Goal: Transaction & Acquisition: Purchase product/service

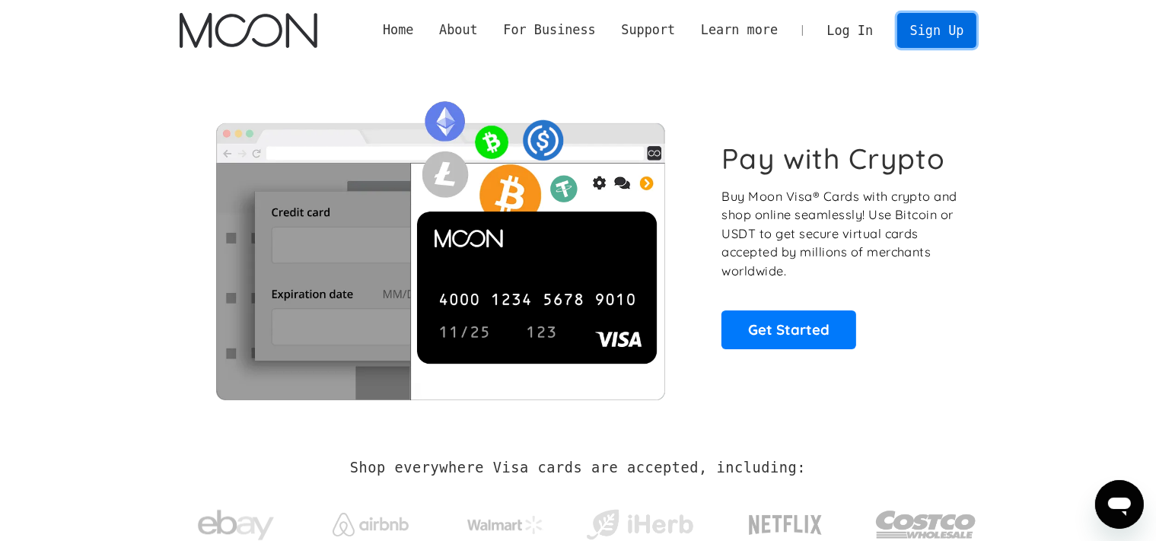
click at [922, 34] on link "Sign Up" at bounding box center [936, 30] width 79 height 34
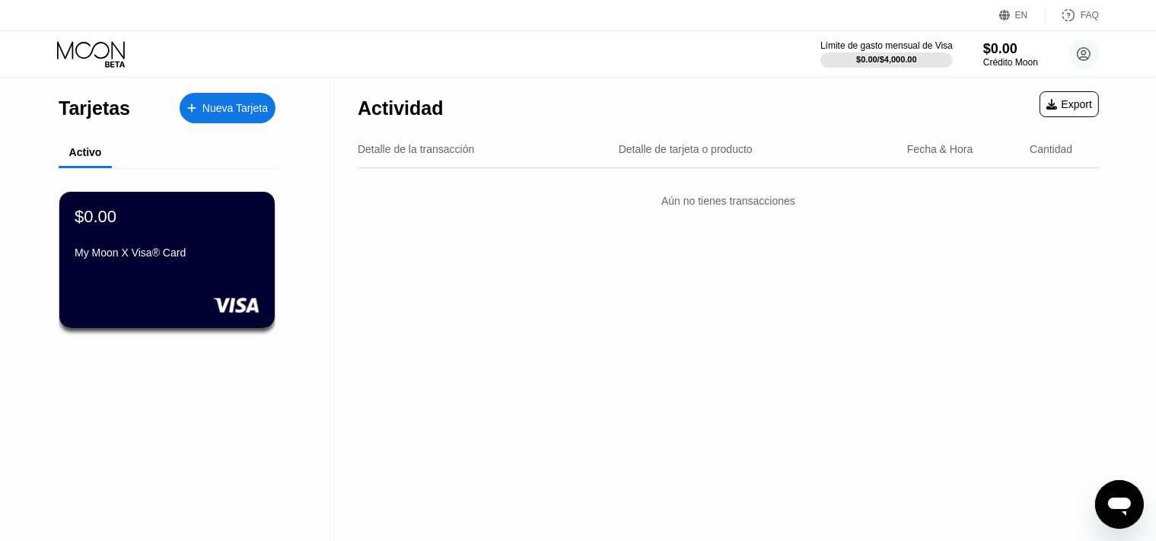
click at [1066, 49] on div "Límite de gasto mensual de Visa $0.00 / $4,000.00 $0.00 Crédito Moon mechalocad…" at bounding box center [959, 54] width 279 height 30
click at [1091, 53] on icon at bounding box center [1084, 54] width 13 height 13
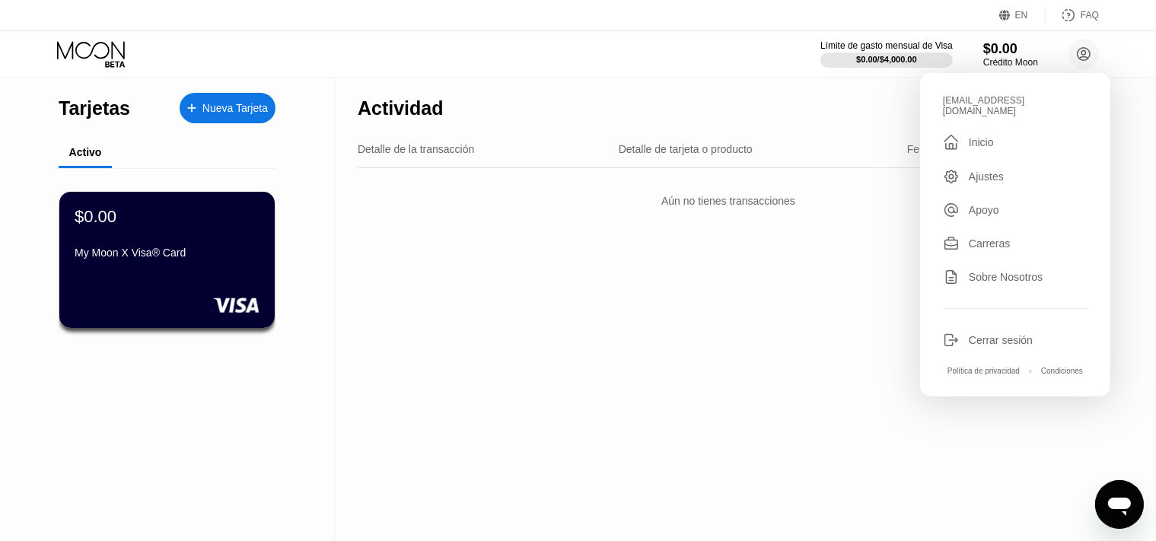
click at [999, 334] on div "Cerrar sesión" at bounding box center [1001, 340] width 64 height 12
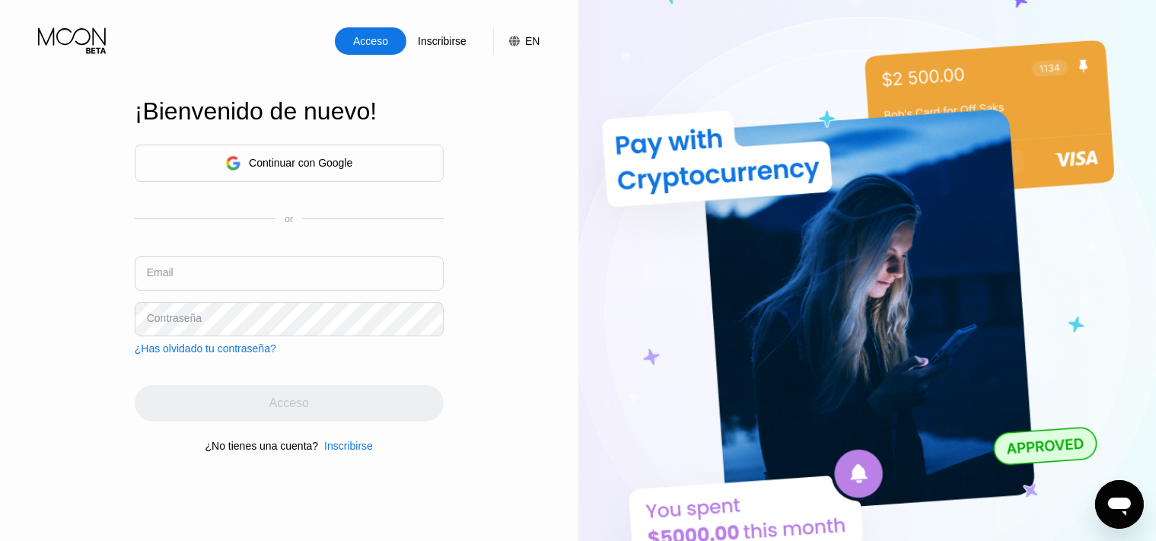
click at [355, 156] on div "Continuar con Google" at bounding box center [289, 163] width 309 height 37
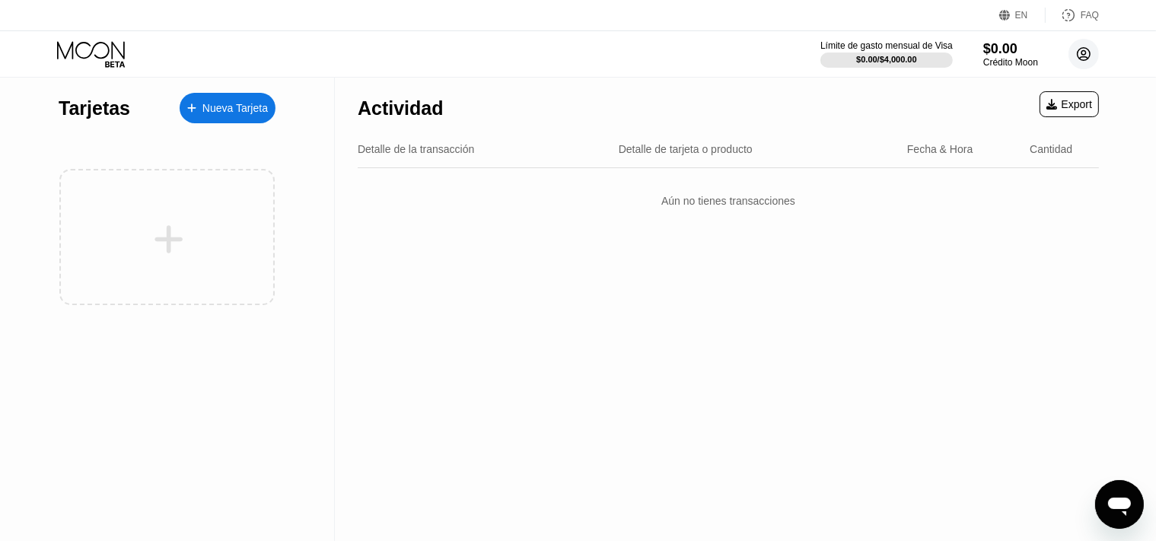
click at [1075, 57] on circle at bounding box center [1084, 54] width 30 height 30
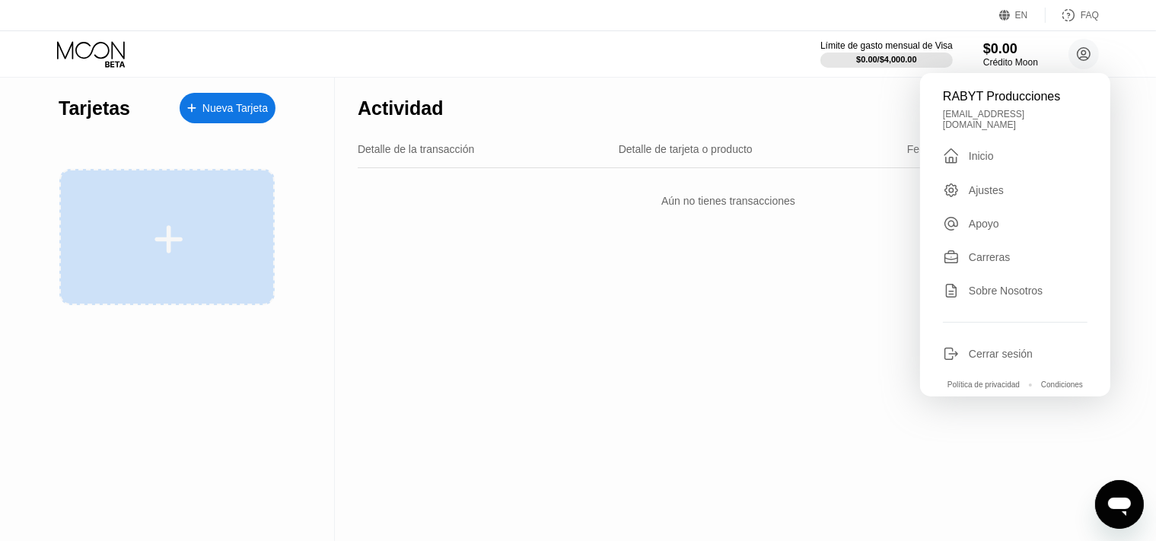
click at [126, 235] on div at bounding box center [169, 239] width 189 height 34
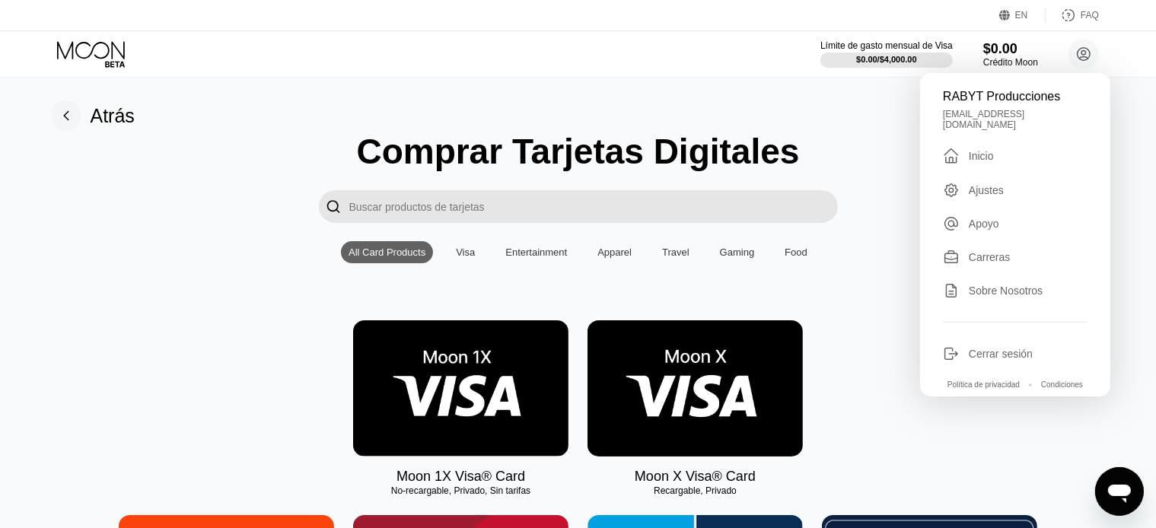
click at [729, 385] on img at bounding box center [695, 388] width 215 height 136
click at [717, 379] on img at bounding box center [695, 388] width 215 height 136
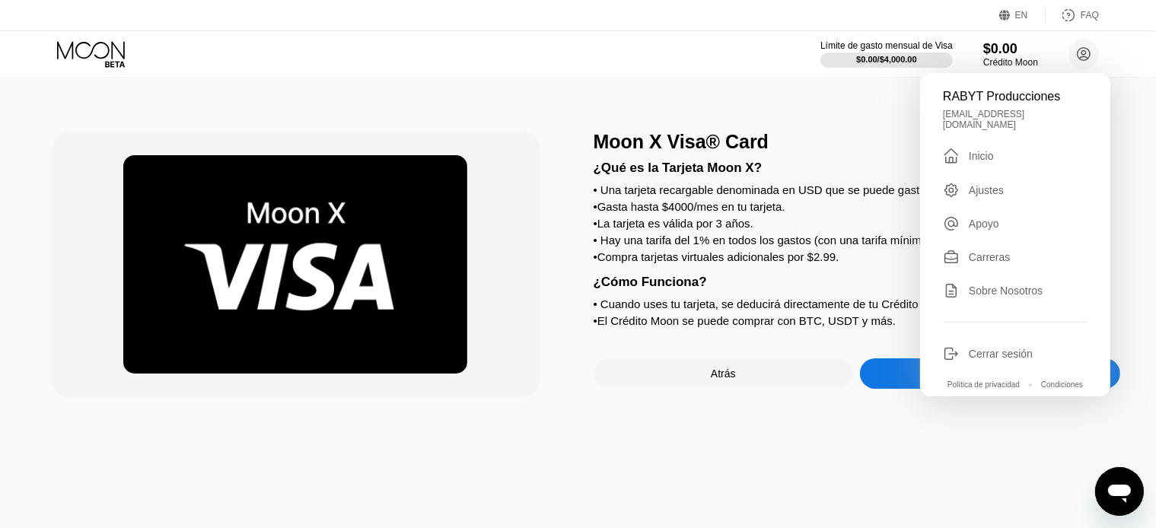
click at [876, 382] on div "Sign Up Now" at bounding box center [990, 373] width 260 height 30
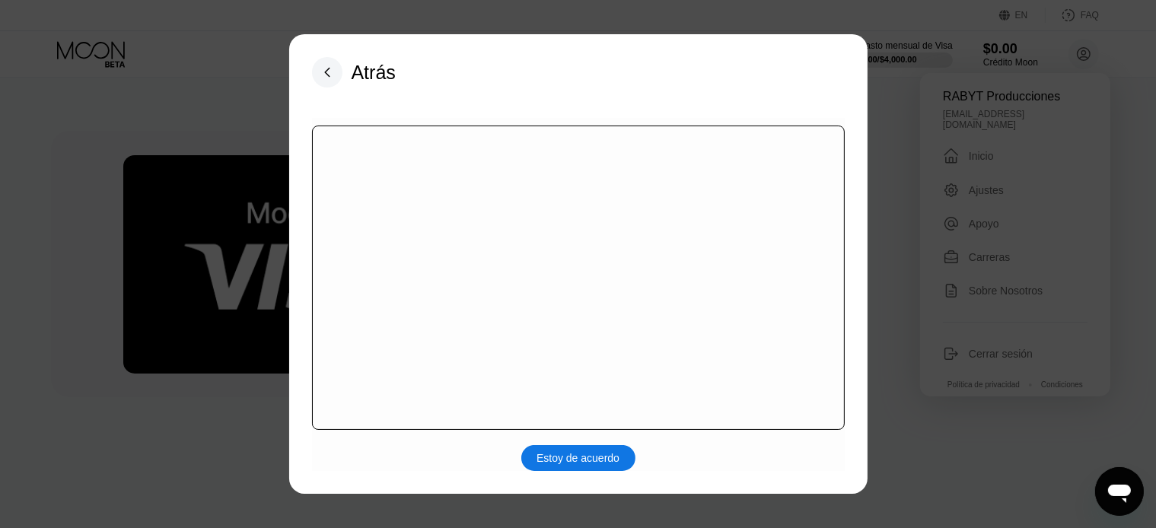
click at [614, 339] on div at bounding box center [578, 278] width 533 height 304
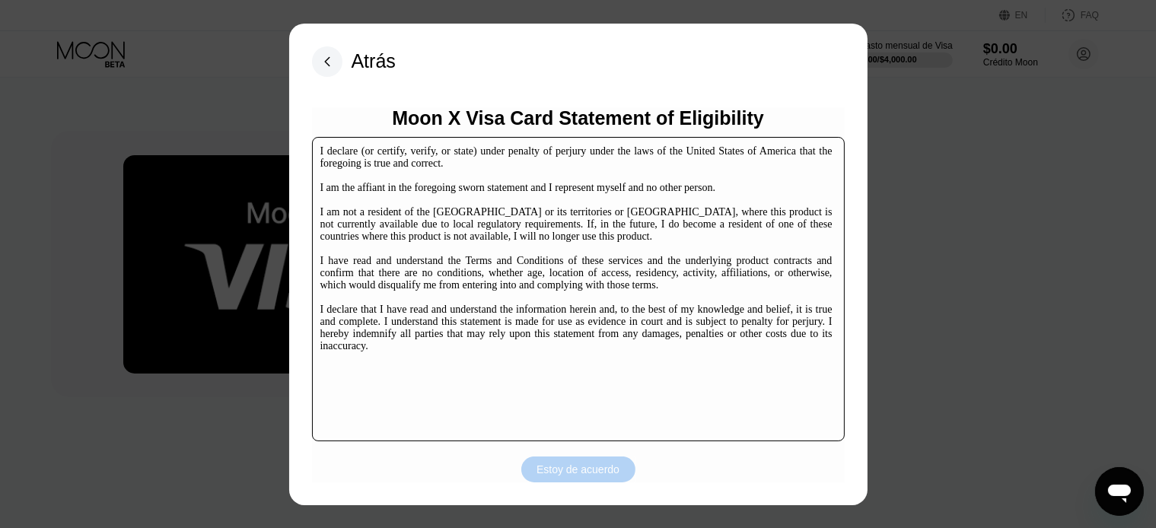
click at [553, 461] on div "Estoy de acuerdo" at bounding box center [578, 470] width 114 height 26
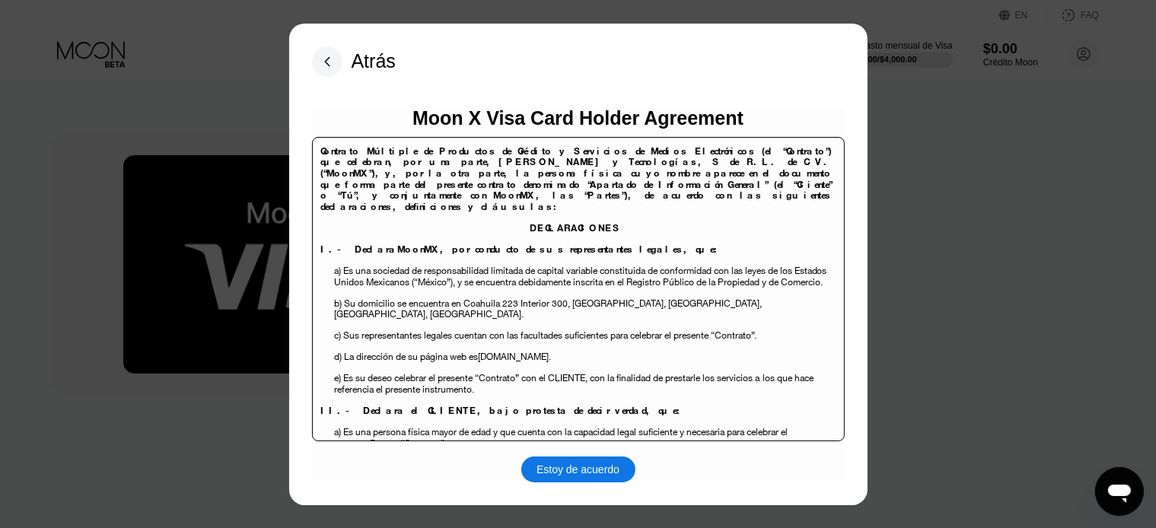
click at [571, 467] on div "Estoy de acuerdo" at bounding box center [578, 470] width 83 height 14
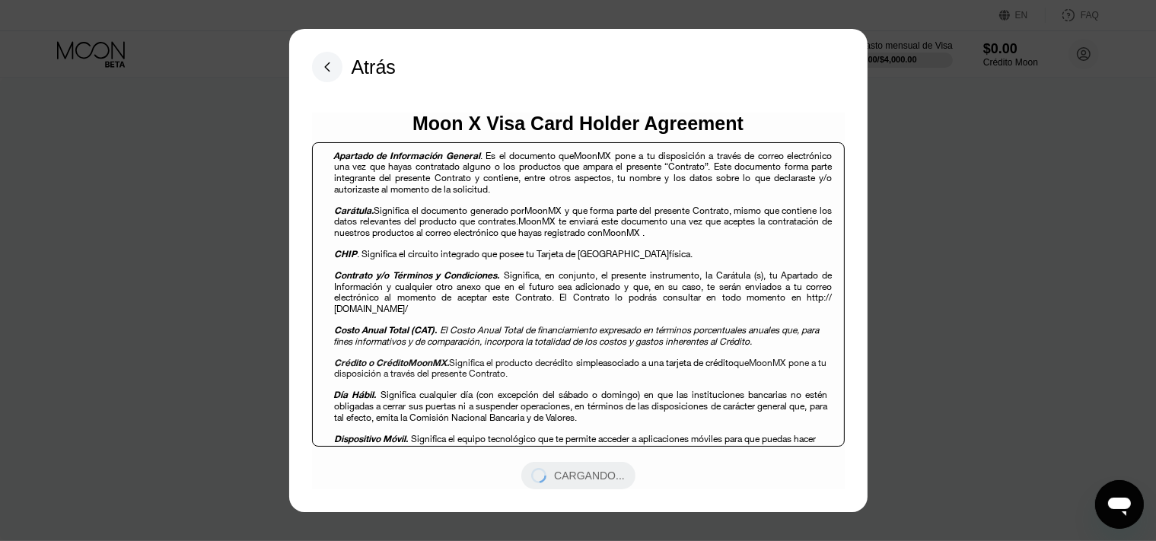
scroll to position [877, 0]
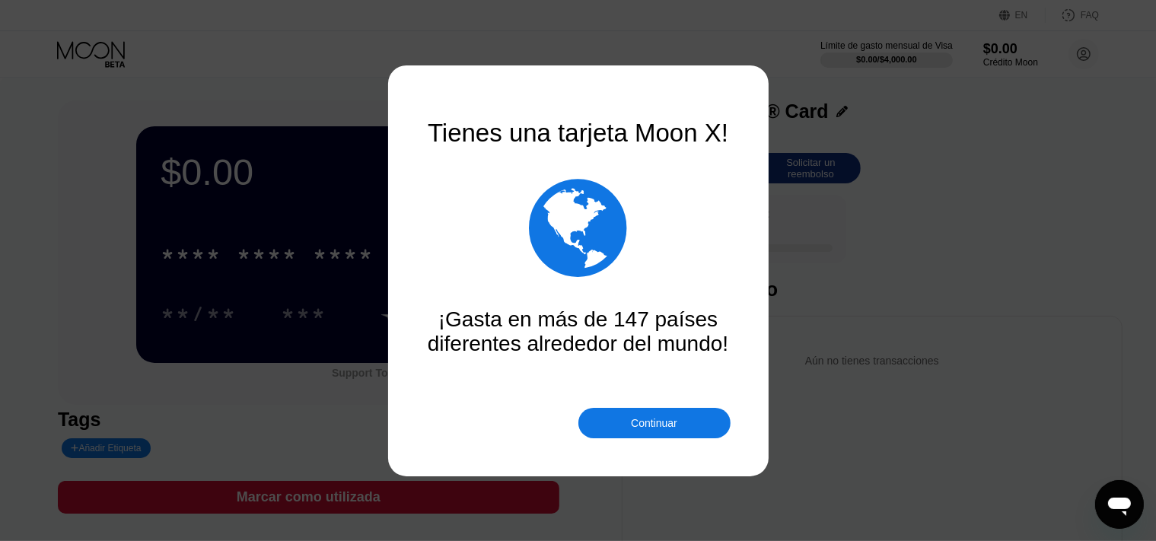
click at [668, 417] on div "Continuar" at bounding box center [654, 423] width 46 height 12
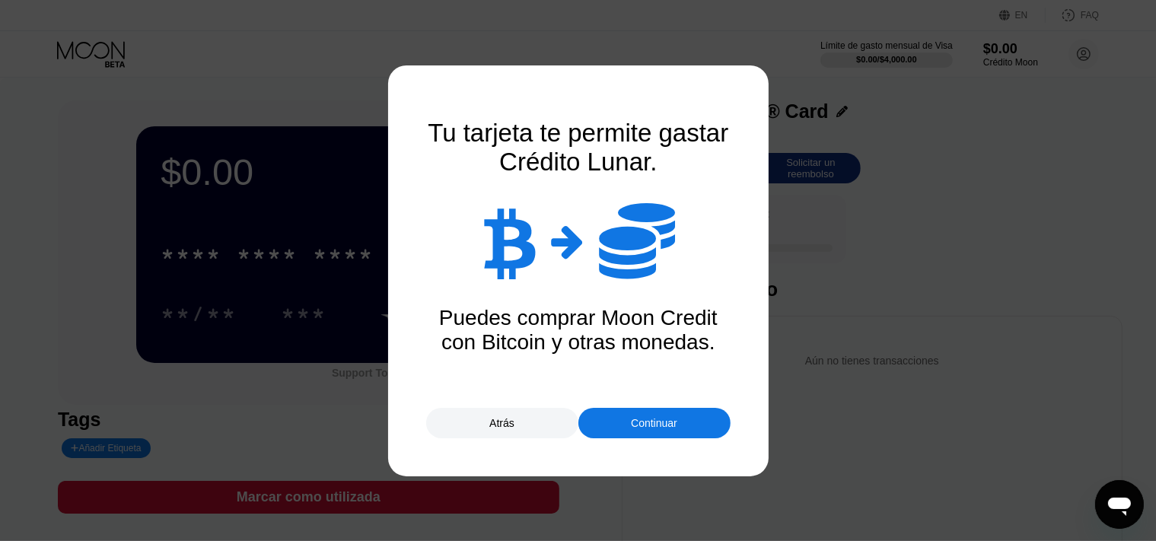
click at [667, 434] on div "Continuar" at bounding box center [654, 423] width 152 height 30
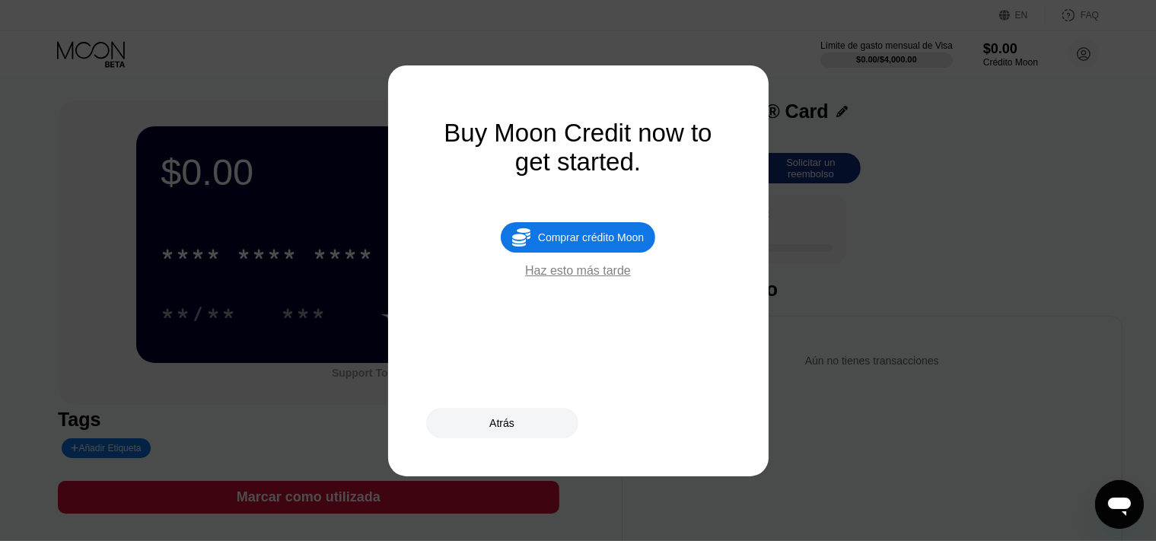
click at [595, 244] on div "Comprar crédito Moon" at bounding box center [591, 237] width 106 height 12
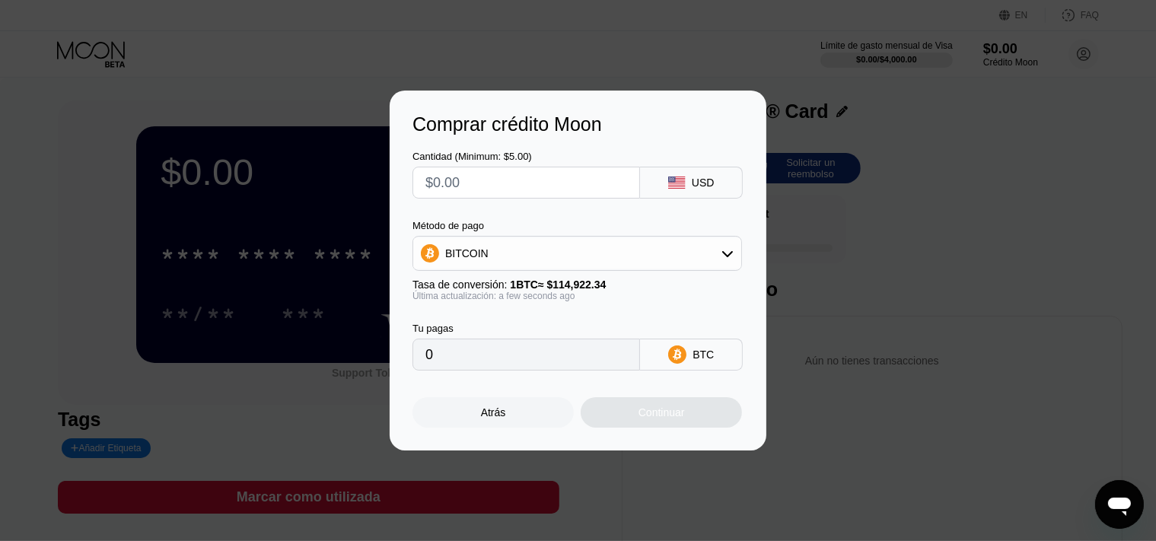
click at [562, 178] on input "text" at bounding box center [526, 182] width 202 height 30
click at [562, 183] on input "text" at bounding box center [526, 182] width 202 height 30
type input "$100"
type input "0.00087016"
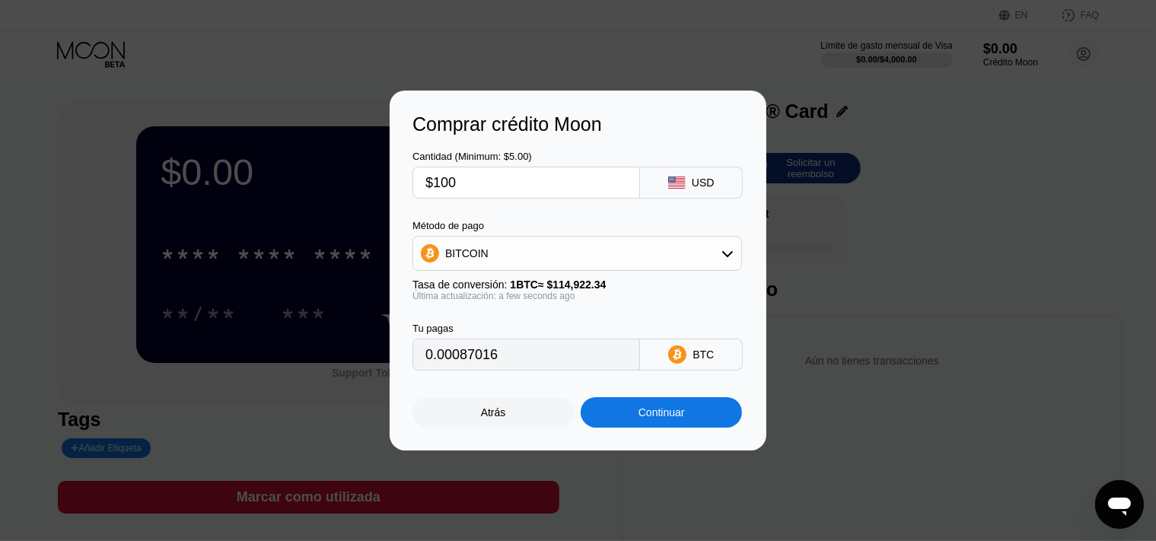
type input "$100"
click at [580, 263] on div "BITCOIN" at bounding box center [577, 253] width 328 height 30
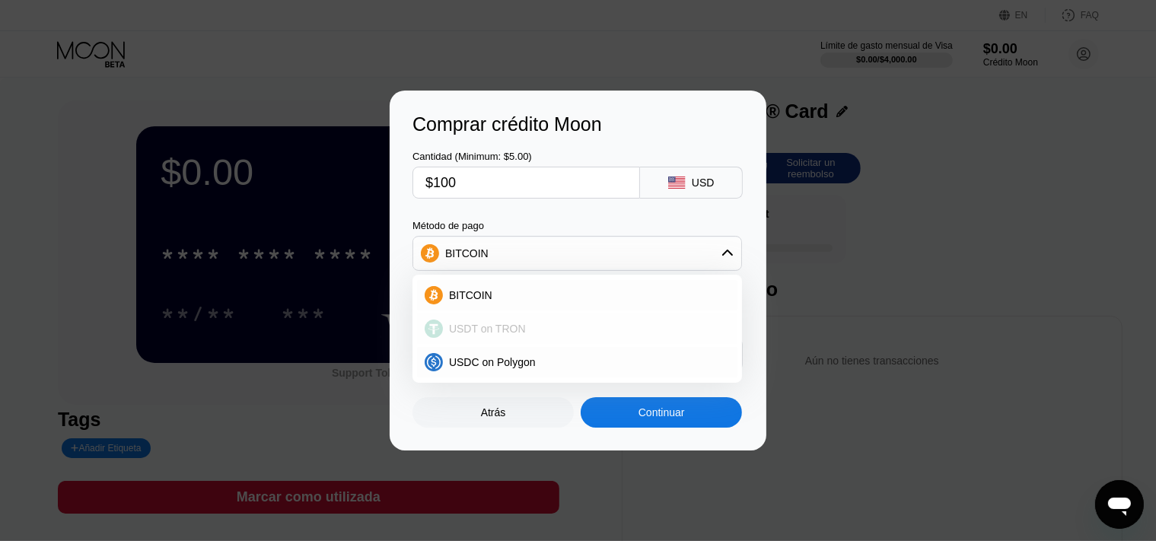
click at [548, 321] on div "USDT on TRON" at bounding box center [577, 329] width 320 height 30
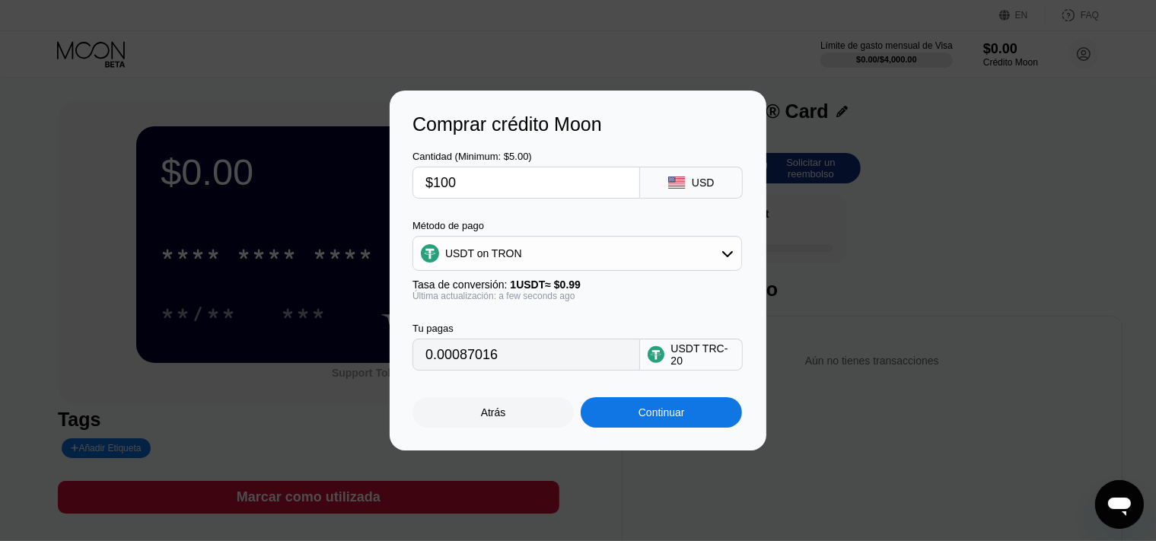
type input "101.01"
drag, startPoint x: 473, startPoint y: 184, endPoint x: 346, endPoint y: 174, distance: 128.3
click at [425, 174] on input "$100" at bounding box center [526, 182] width 202 height 30
type input "$99"
type input "100.00"
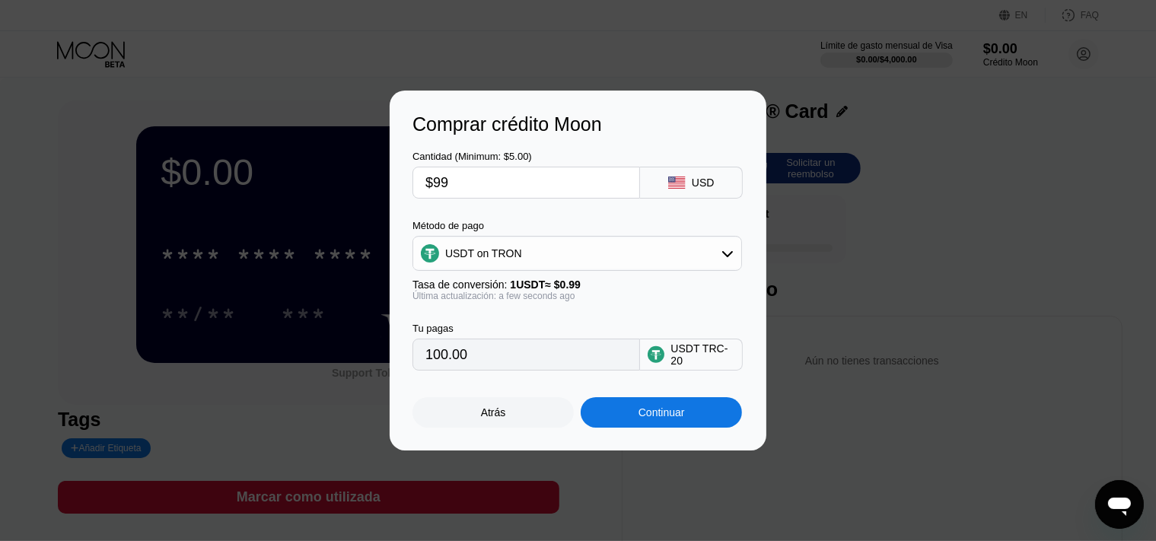
type input "$99"
click at [658, 415] on div "Continuar" at bounding box center [662, 412] width 46 height 12
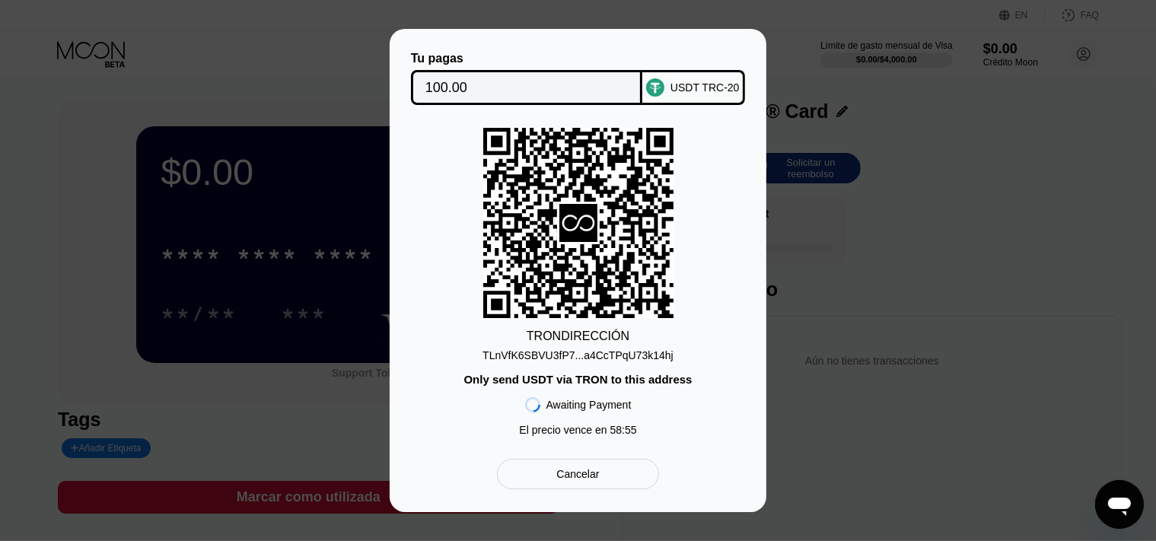
click at [604, 357] on div "TLnVfK6SBVU3fP7...a4CcTPqU73k14hj" at bounding box center [578, 355] width 191 height 12
click at [811, 375] on div "Tu pagas 100.00 USDT TRC-20 TRON DIRECCIÓN TLnVfK6SBVU3fP7...a4CcTPqU73k14hj On…" at bounding box center [578, 270] width 1156 height 483
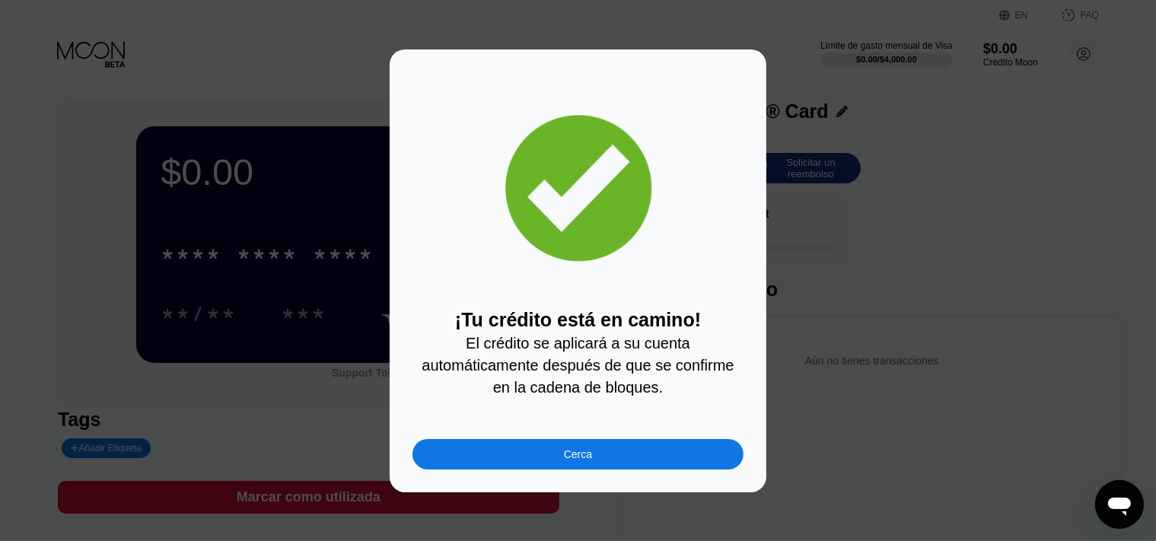
click at [643, 458] on div "Cerca" at bounding box center [578, 454] width 331 height 30
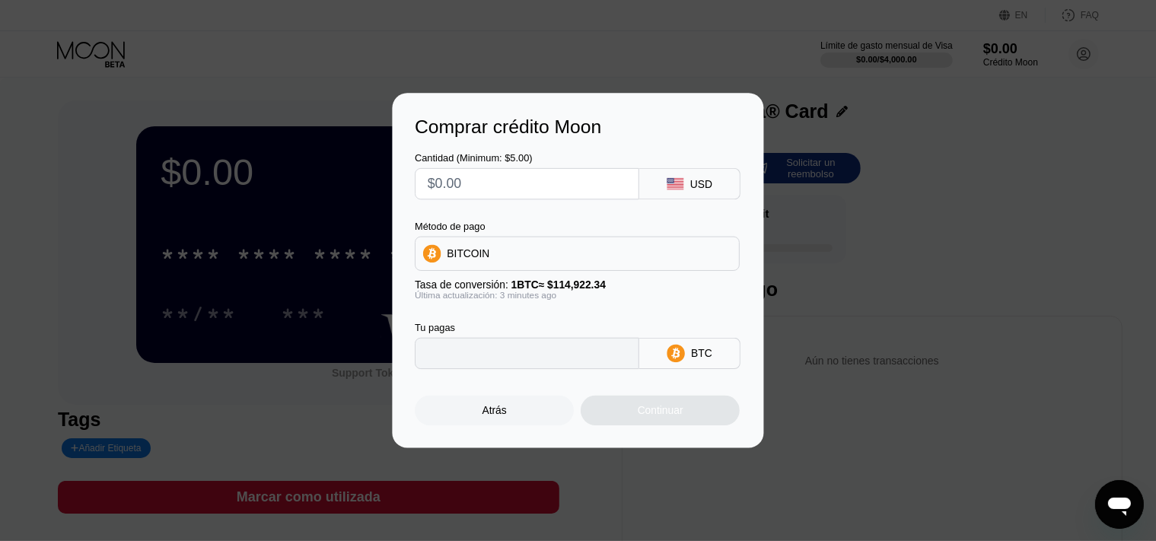
type input "0"
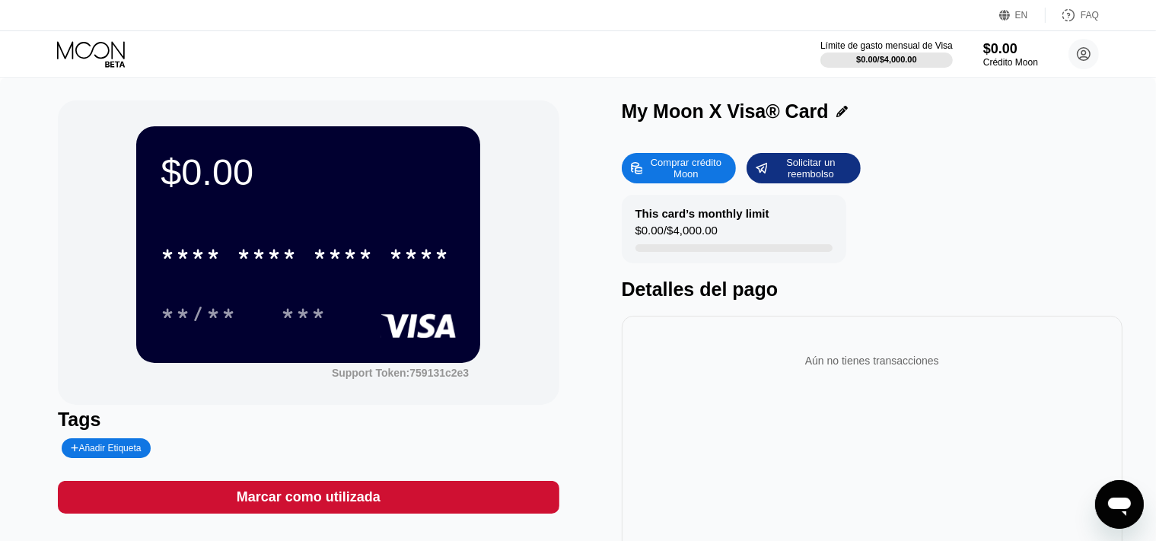
click at [319, 201] on div "$0.00 * * * * * * * * * * * * **** **/** ***" at bounding box center [308, 244] width 344 height 236
click at [242, 180] on div "$0.00" at bounding box center [308, 172] width 295 height 43
click at [229, 175] on div "$0.00" at bounding box center [308, 172] width 295 height 43
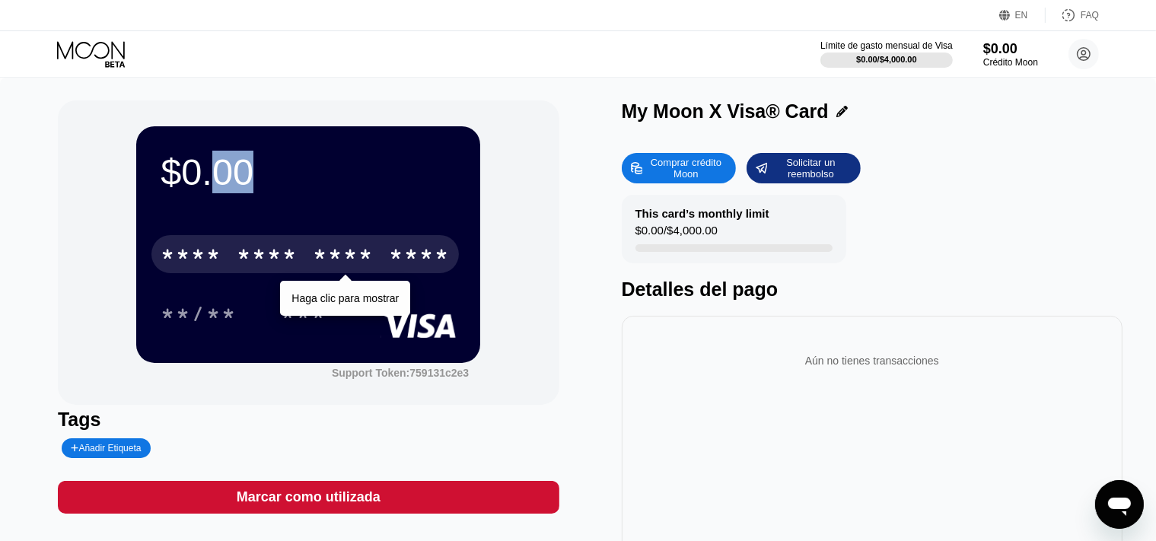
click at [235, 262] on div "* * * * * * * * * * * * ****" at bounding box center [304, 254] width 307 height 38
click at [405, 264] on div "3093" at bounding box center [419, 256] width 61 height 24
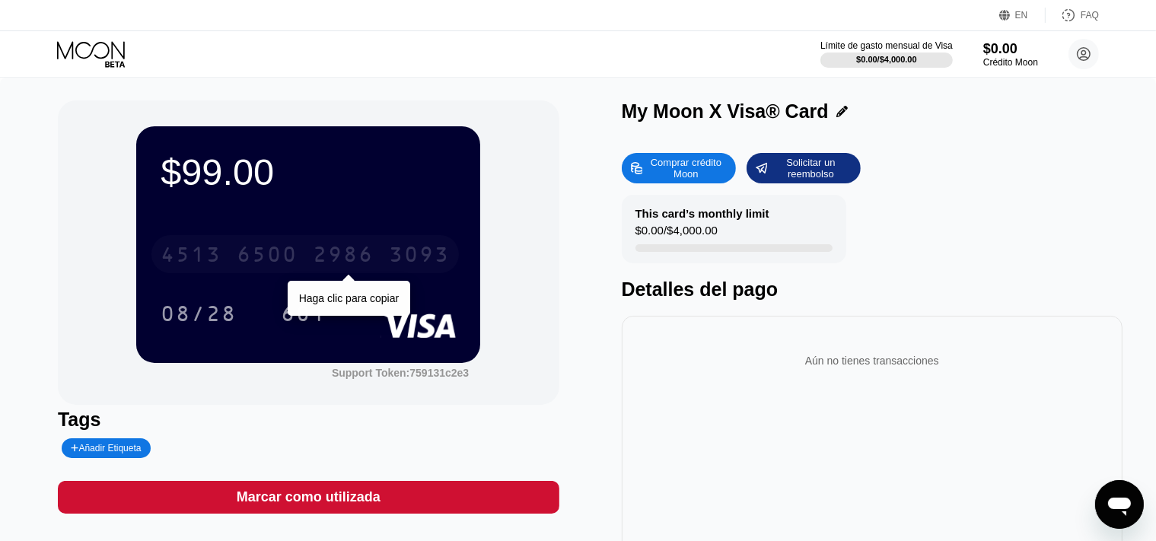
click at [323, 257] on div "2986" at bounding box center [343, 256] width 61 height 24
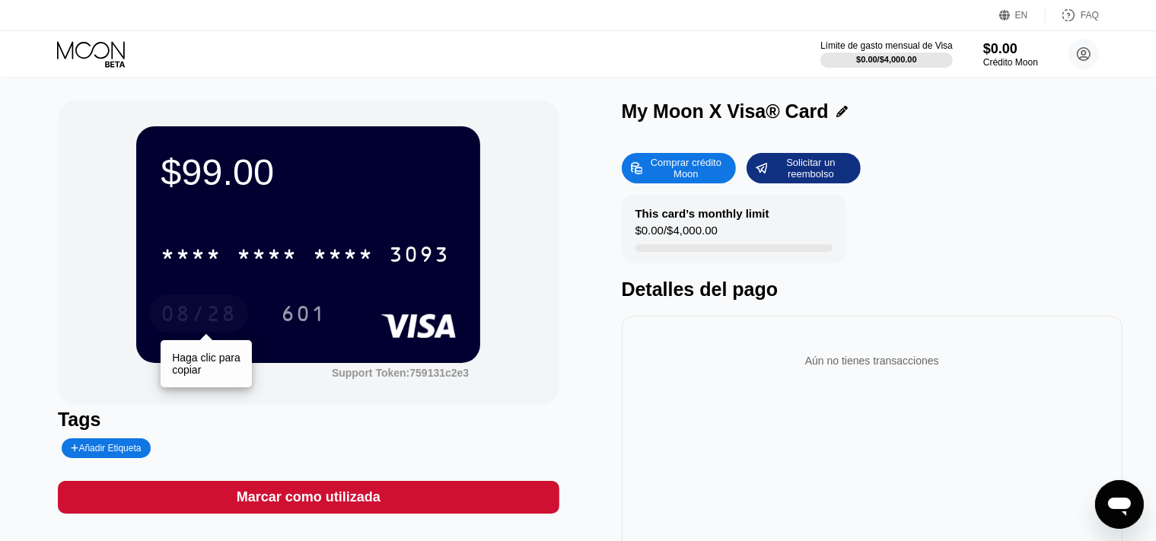
click at [234, 301] on div "08/28" at bounding box center [198, 314] width 99 height 38
drag, startPoint x: 227, startPoint y: 306, endPoint x: 230, endPoint y: 318, distance: 12.6
click at [227, 307] on div "08/28" at bounding box center [198, 314] width 99 height 38
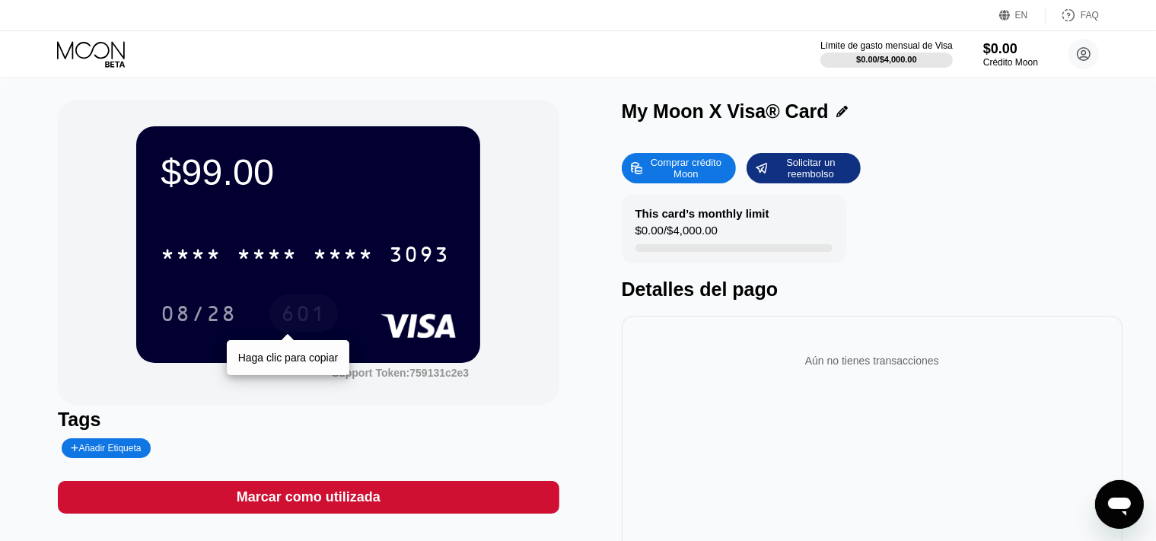
click at [311, 312] on div "601" at bounding box center [304, 316] width 46 height 24
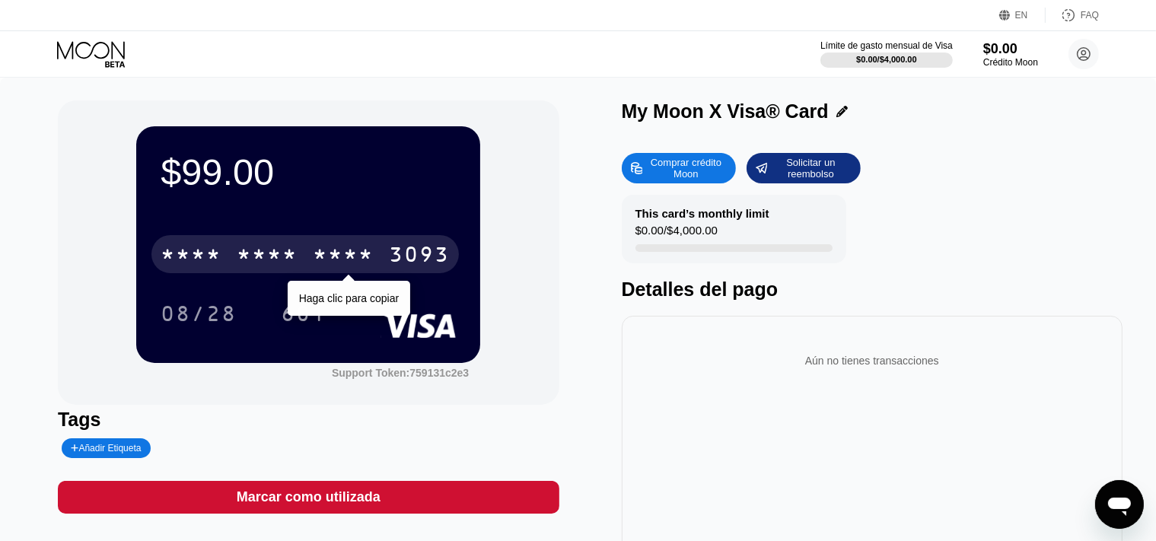
click at [353, 260] on div "* * * *" at bounding box center [343, 256] width 61 height 24
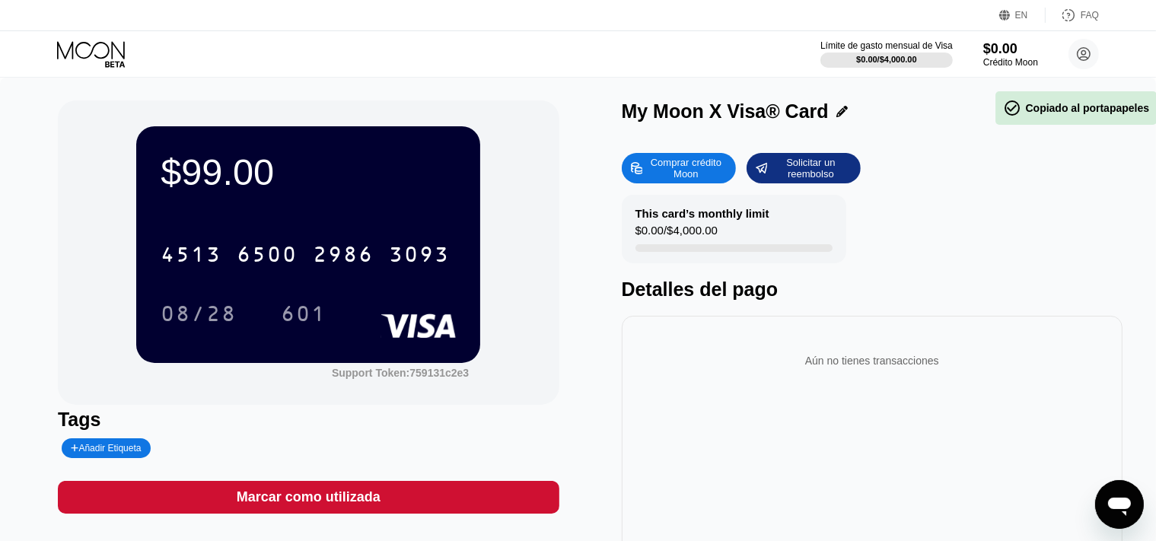
click at [341, 251] on div "2986" at bounding box center [343, 256] width 61 height 24
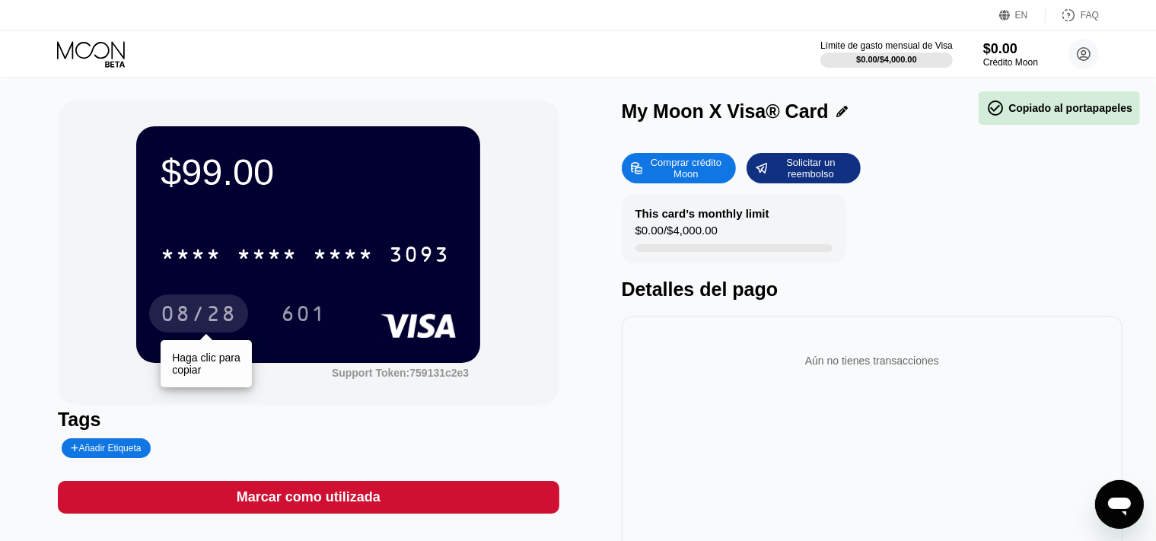
click at [211, 306] on div "08/28" at bounding box center [198, 314] width 99 height 38
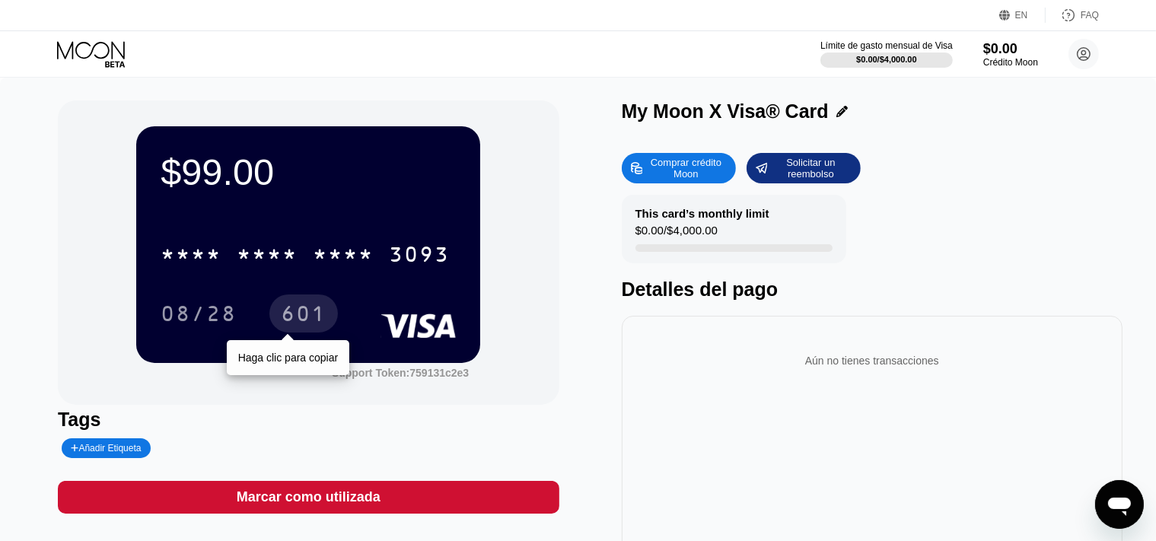
click at [327, 328] on div "601" at bounding box center [304, 316] width 46 height 24
click at [300, 311] on div "601" at bounding box center [304, 316] width 46 height 24
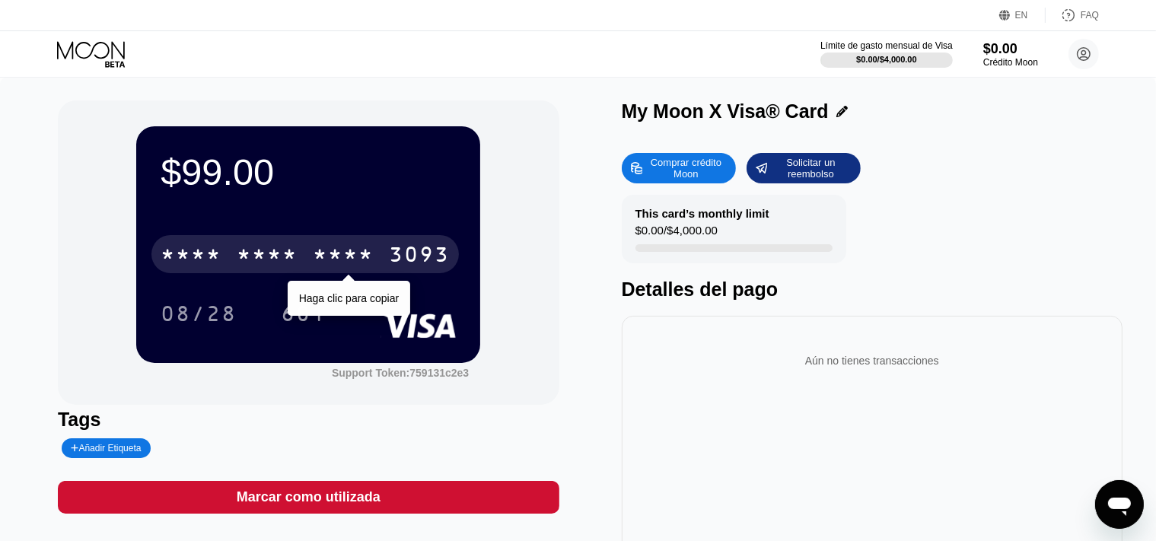
click at [350, 249] on div "* * * *" at bounding box center [343, 256] width 61 height 24
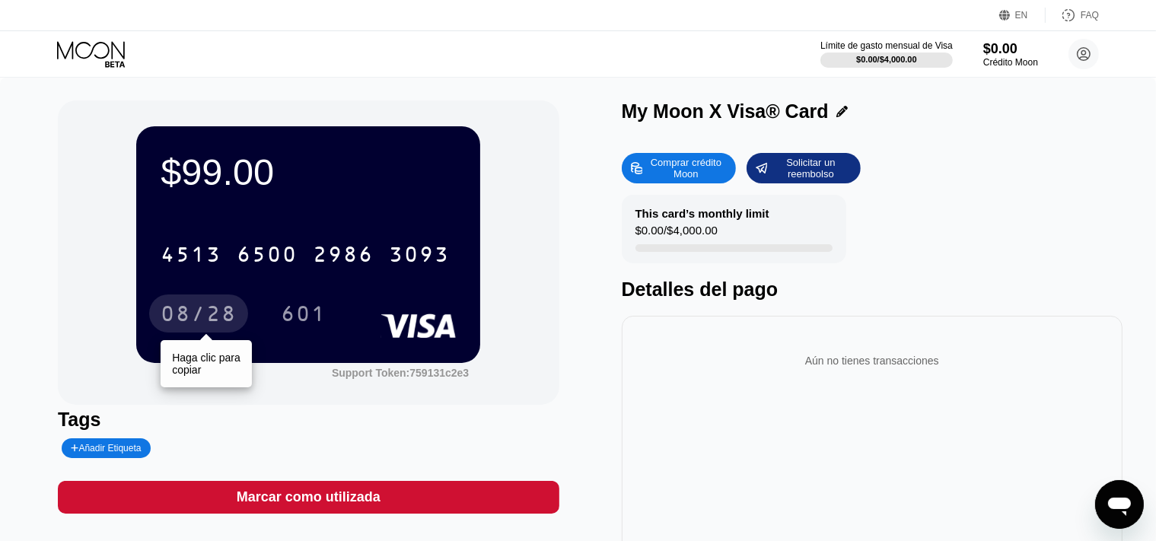
click at [181, 321] on div "08/28" at bounding box center [199, 316] width 76 height 24
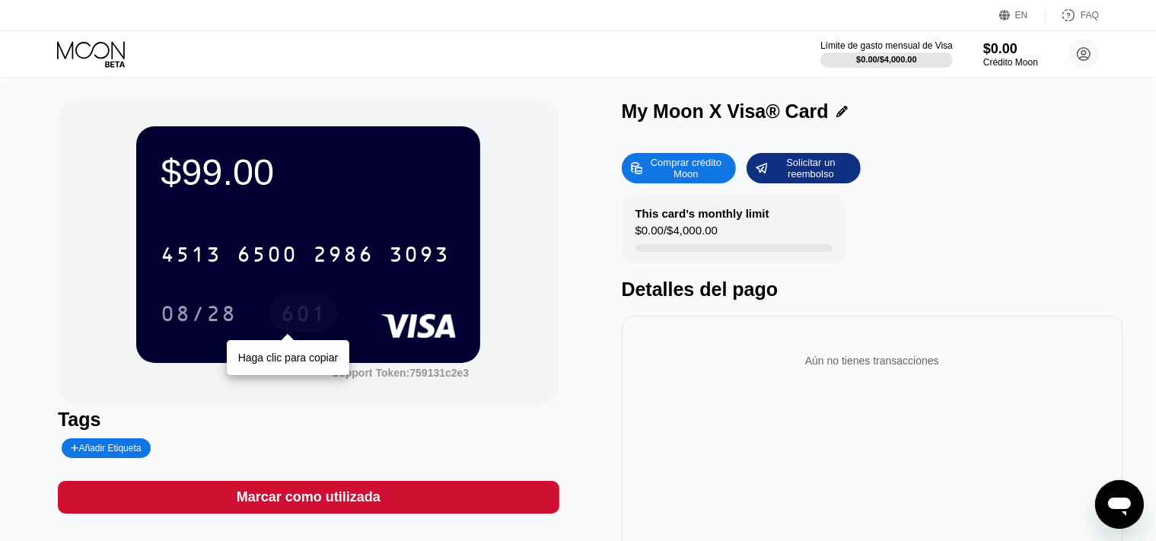
click at [317, 318] on div "601" at bounding box center [304, 316] width 46 height 24
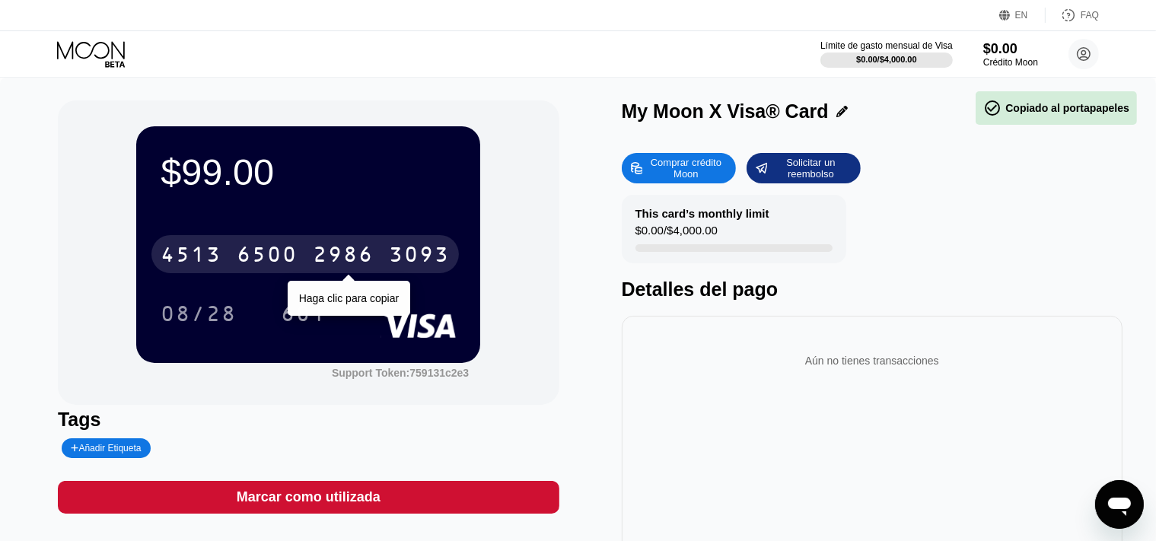
click at [330, 257] on div "2986" at bounding box center [343, 256] width 61 height 24
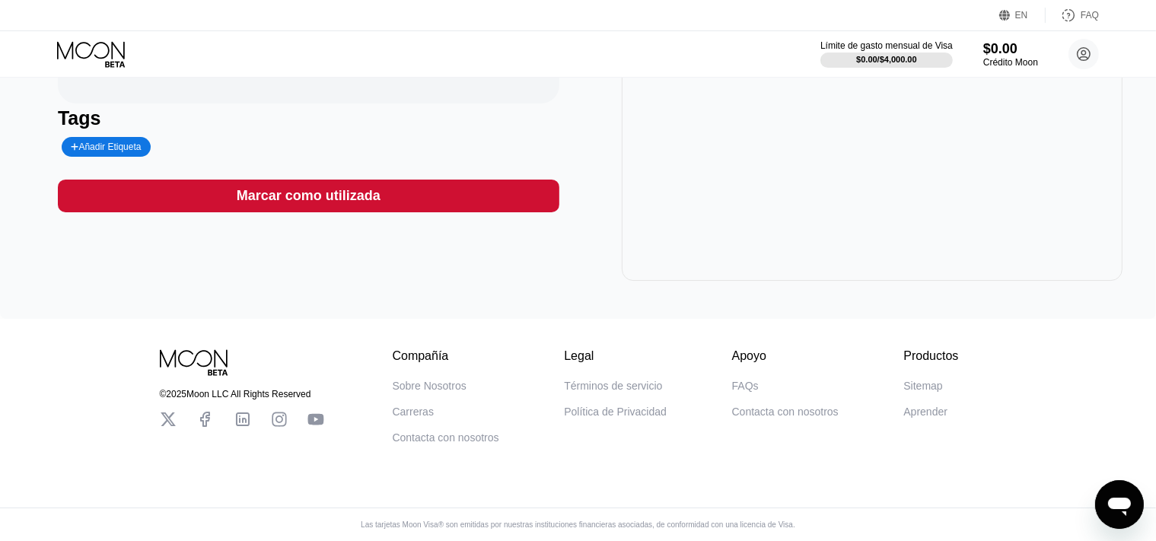
scroll to position [317, 0]
click at [850, 215] on div "Aún no tienes transacciones" at bounding box center [873, 147] width 502 height 266
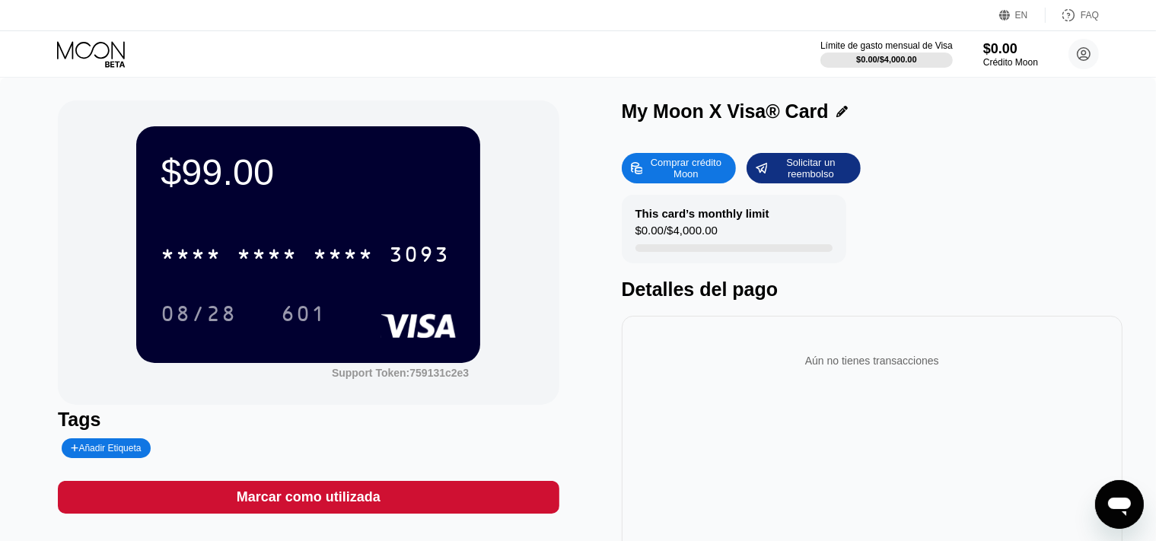
click at [265, 242] on div "* * * * * * * * * * * * 3093" at bounding box center [304, 254] width 307 height 38
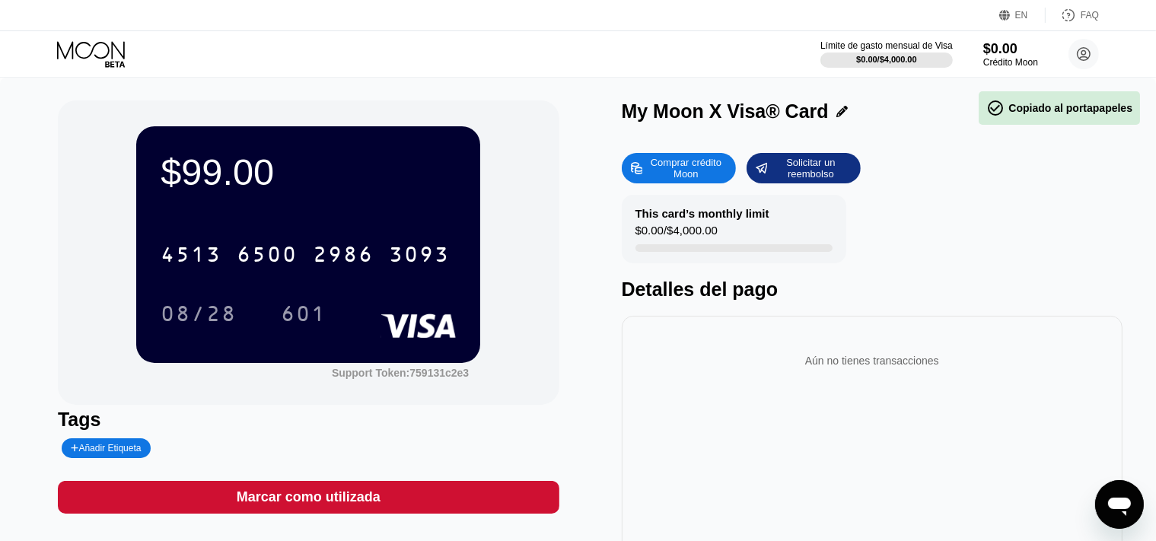
click at [234, 183] on div "$99.00" at bounding box center [308, 172] width 295 height 43
click at [900, 112] on div "My Moon X Visa® Card" at bounding box center [873, 111] width 502 height 22
click at [890, 53] on div at bounding box center [886, 60] width 135 height 15
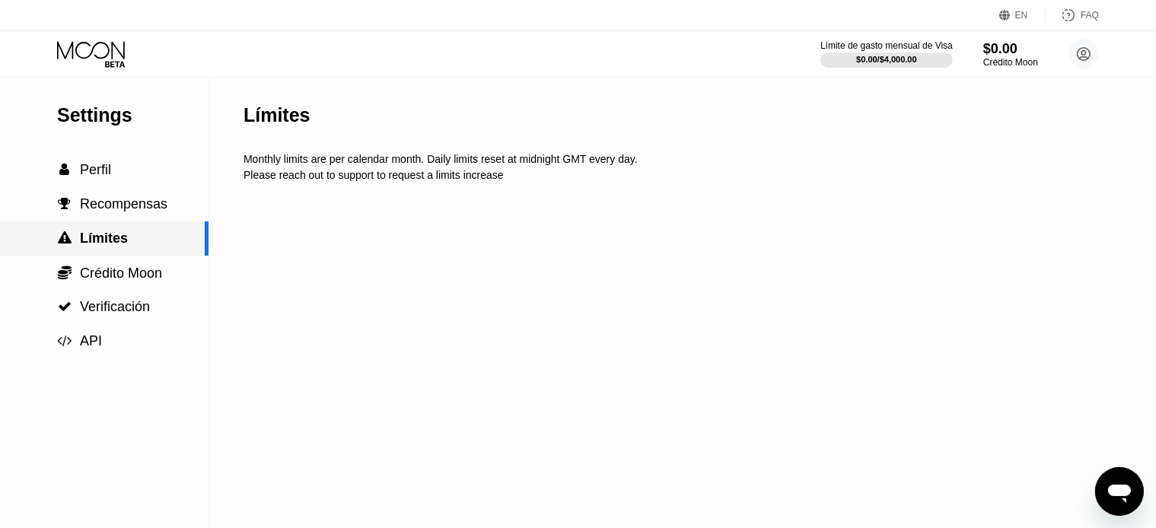
click at [93, 273] on span "Crédito Moon" at bounding box center [121, 273] width 82 height 15
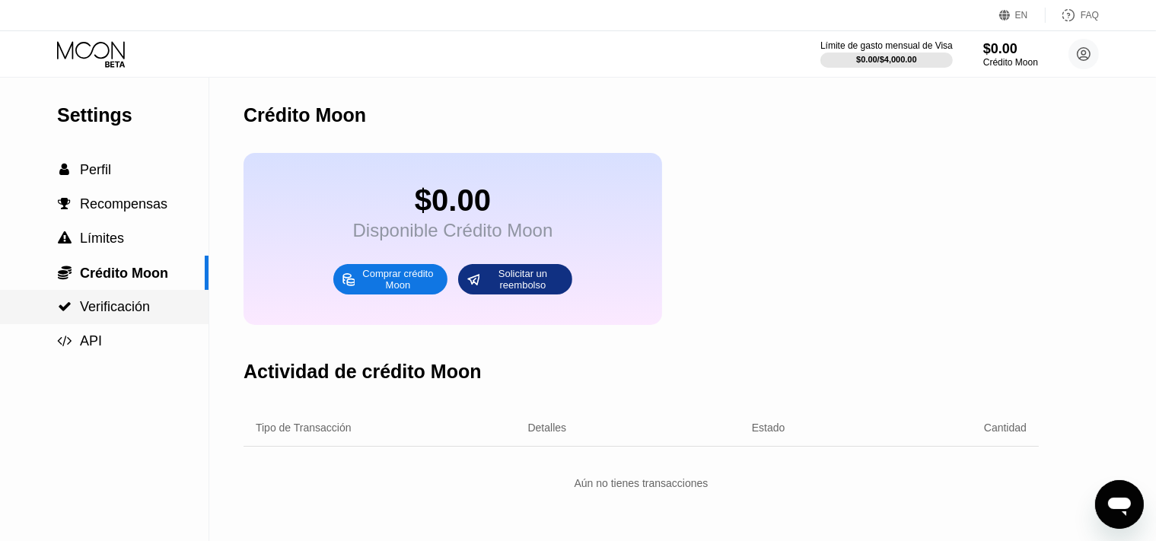
click at [120, 309] on span "Verificación" at bounding box center [115, 306] width 70 height 15
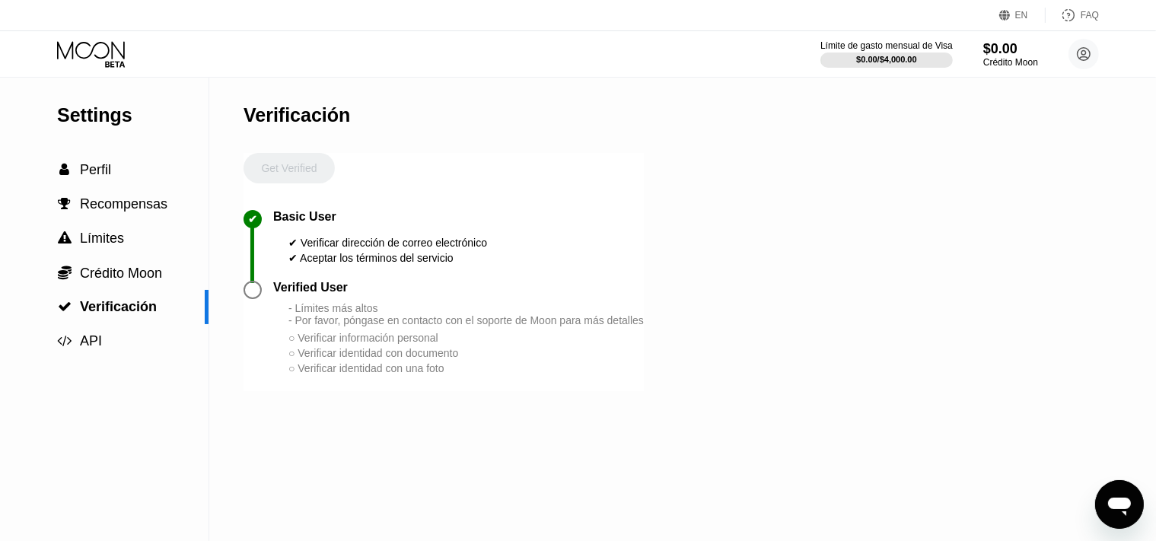
click at [132, 314] on span "Verificación" at bounding box center [118, 306] width 77 height 15
click at [251, 299] on div at bounding box center [253, 290] width 18 height 18
click at [280, 295] on div "Verified User" at bounding box center [310, 288] width 75 height 14
click at [260, 299] on div at bounding box center [253, 290] width 18 height 18
click at [257, 299] on div at bounding box center [253, 290] width 18 height 18
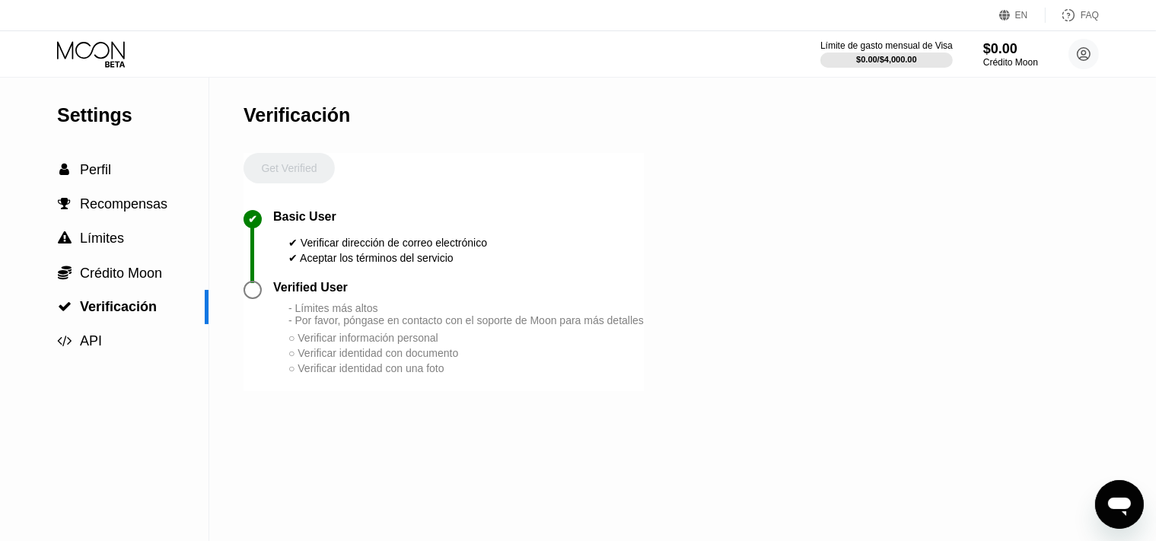
click at [256, 299] on div at bounding box center [253, 290] width 18 height 18
click at [139, 281] on span "Crédito Moon" at bounding box center [121, 273] width 82 height 15
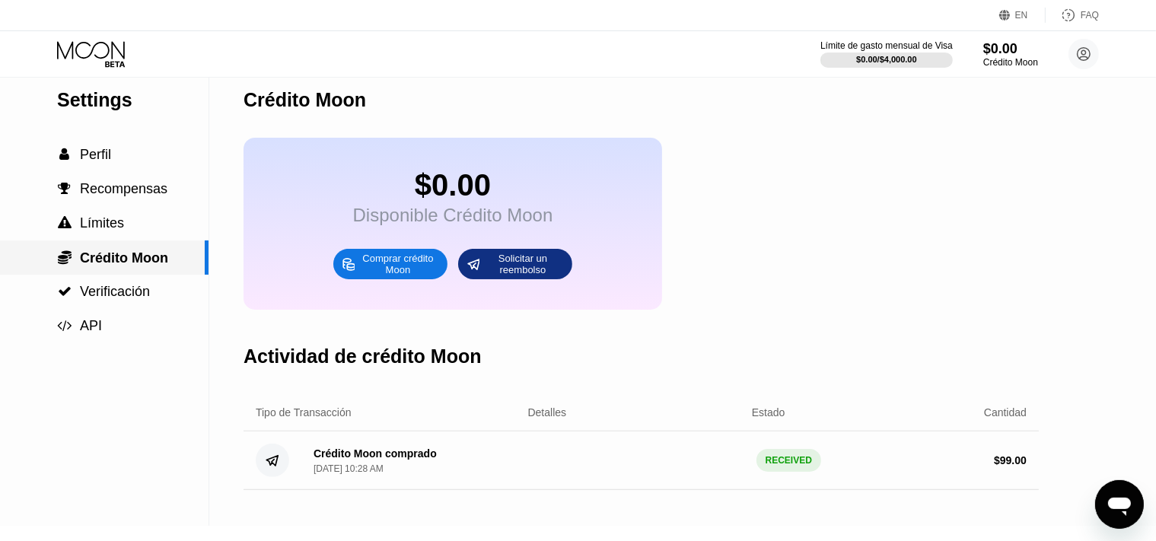
scroll to position [107, 0]
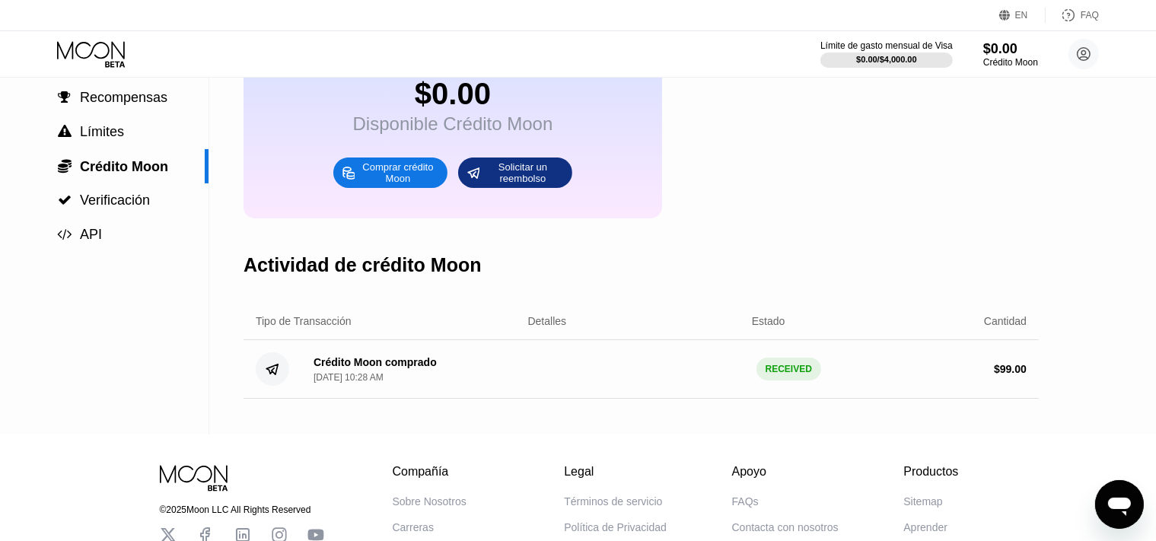
click at [792, 381] on div "RECEIVED" at bounding box center [789, 369] width 65 height 23
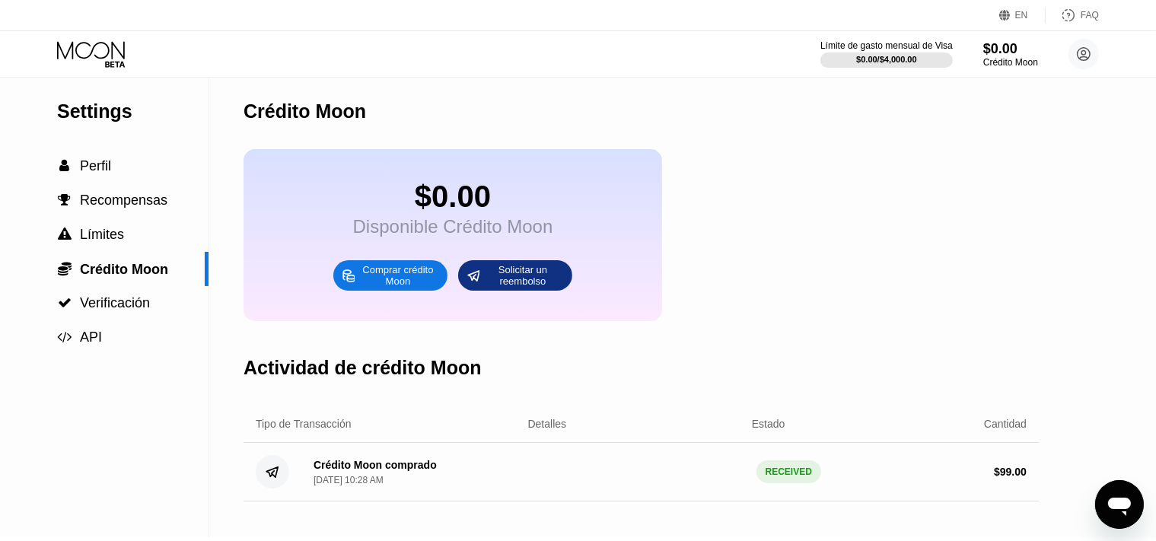
scroll to position [0, 0]
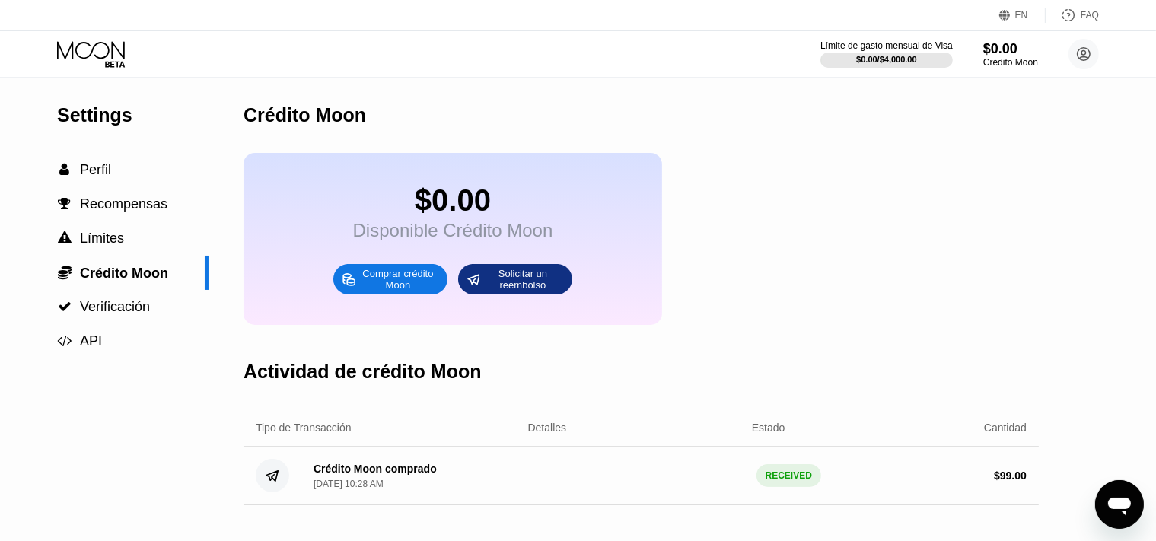
click at [510, 285] on div "Solicitar un reembolso" at bounding box center [523, 279] width 84 height 24
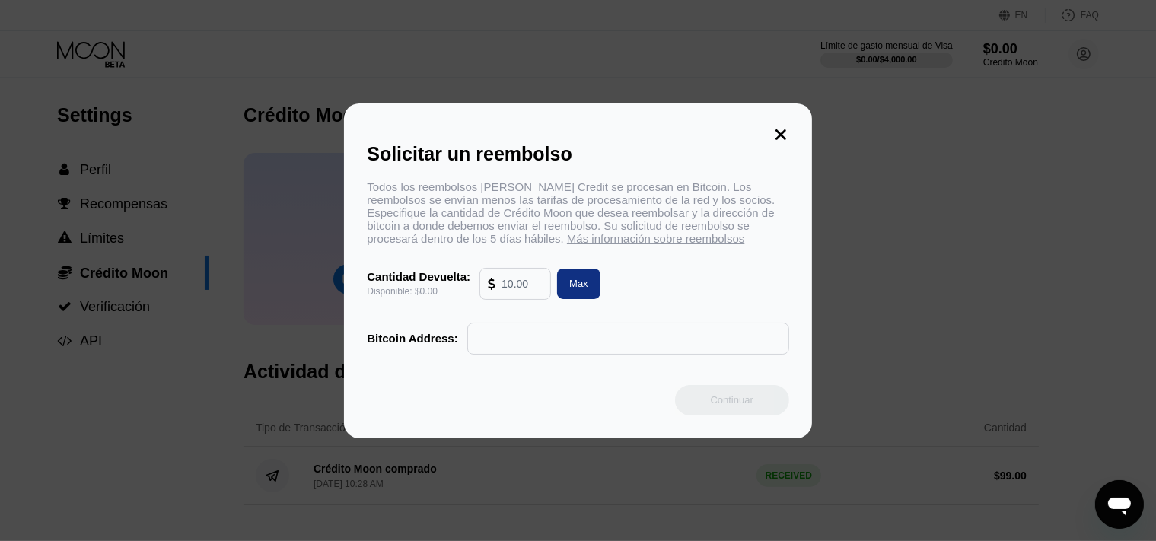
click at [785, 129] on icon at bounding box center [781, 134] width 17 height 17
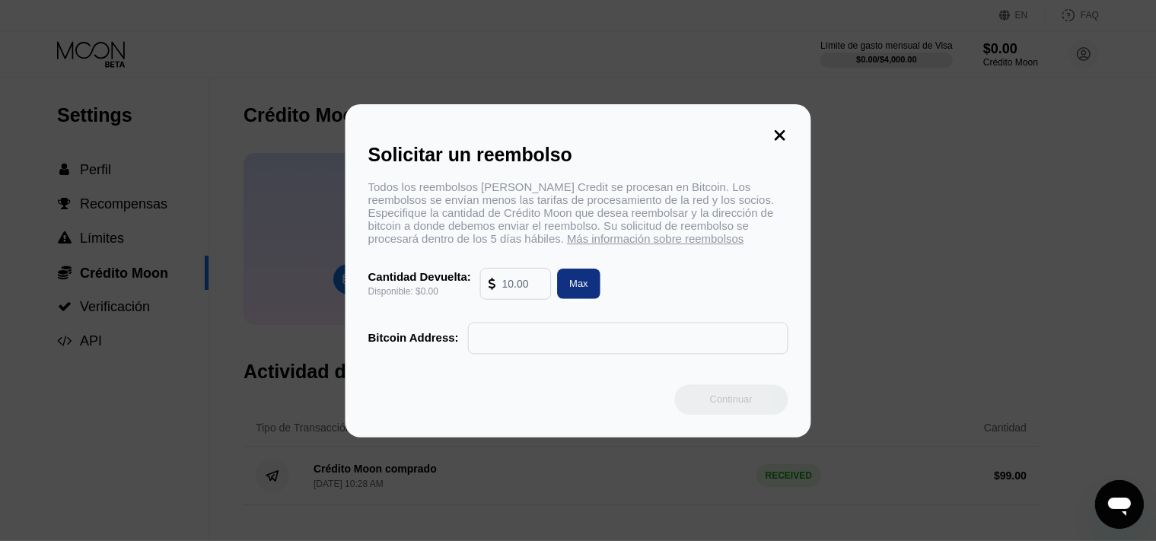
click at [785, 129] on icon at bounding box center [779, 134] width 17 height 17
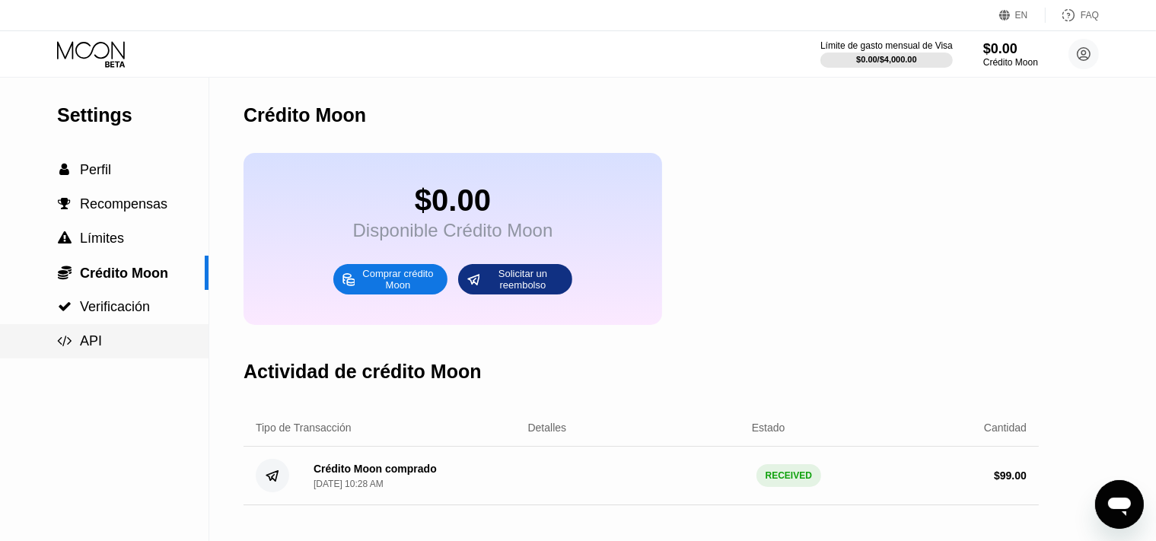
click at [75, 349] on div " API" at bounding box center [79, 341] width 45 height 16
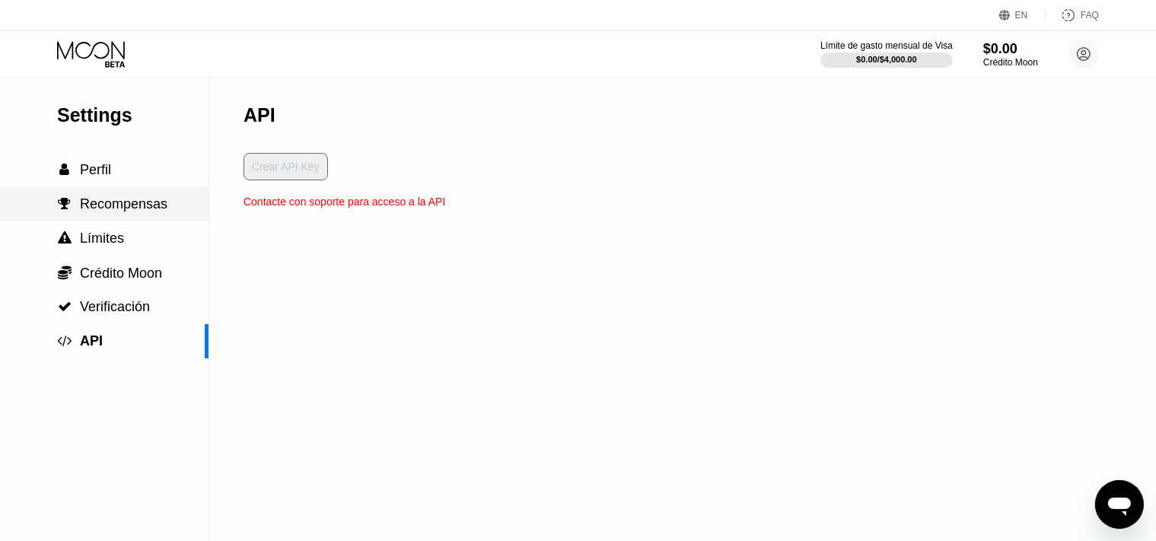
click at [108, 212] on span "Recompensas" at bounding box center [124, 203] width 88 height 15
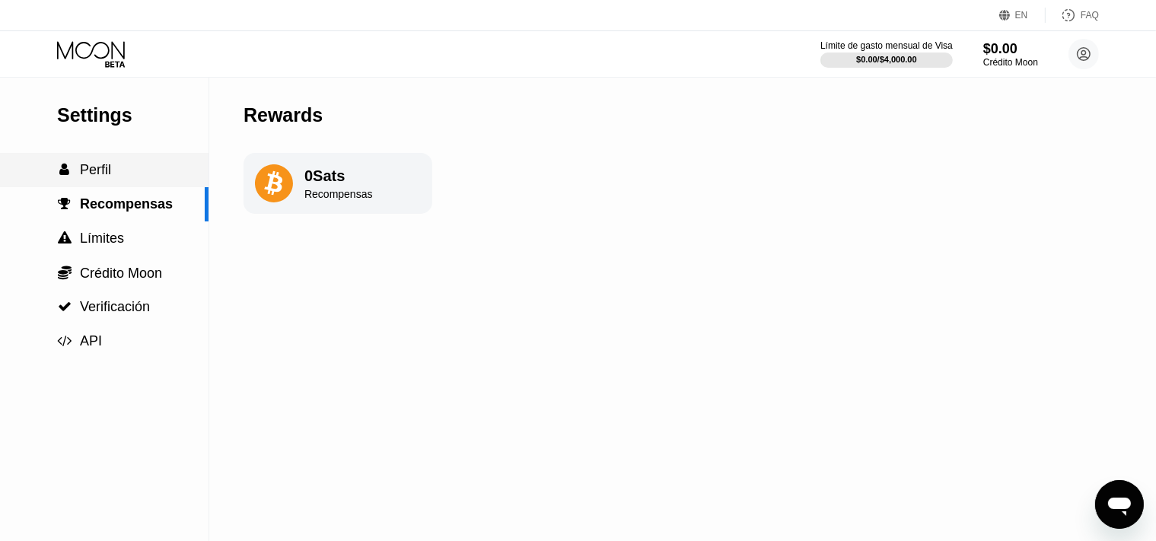
click at [112, 178] on div " Perfil" at bounding box center [104, 170] width 209 height 16
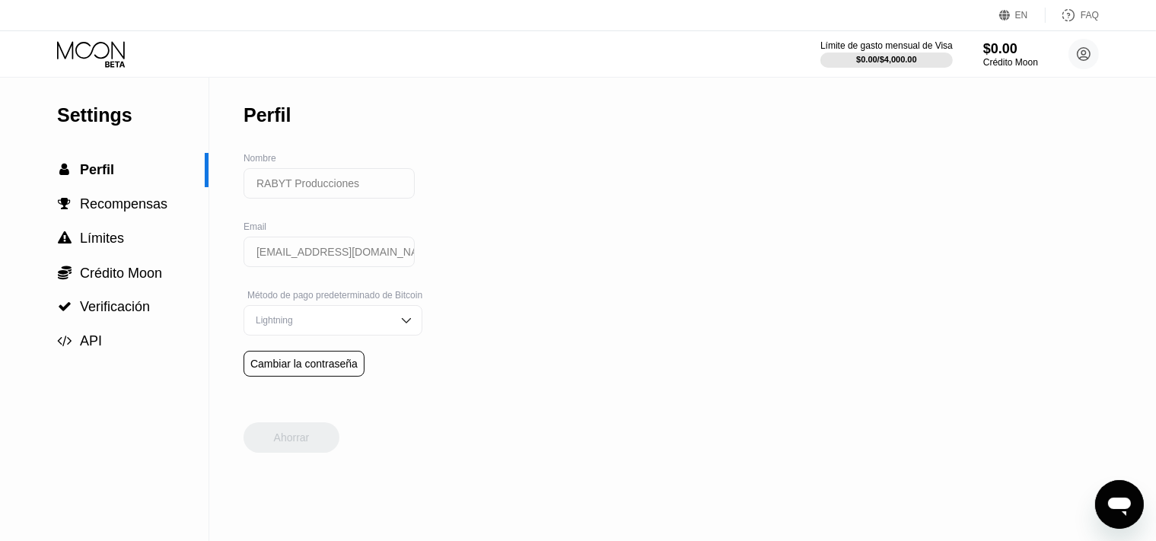
click at [54, 46] on div "Límite de gasto mensual de Visa $0.00 / $4,000.00 $0.00 Crédito [PERSON_NAME] P…" at bounding box center [578, 54] width 1156 height 46
click at [110, 52] on icon at bounding box center [92, 54] width 71 height 27
